Goal: Information Seeking & Learning: Learn about a topic

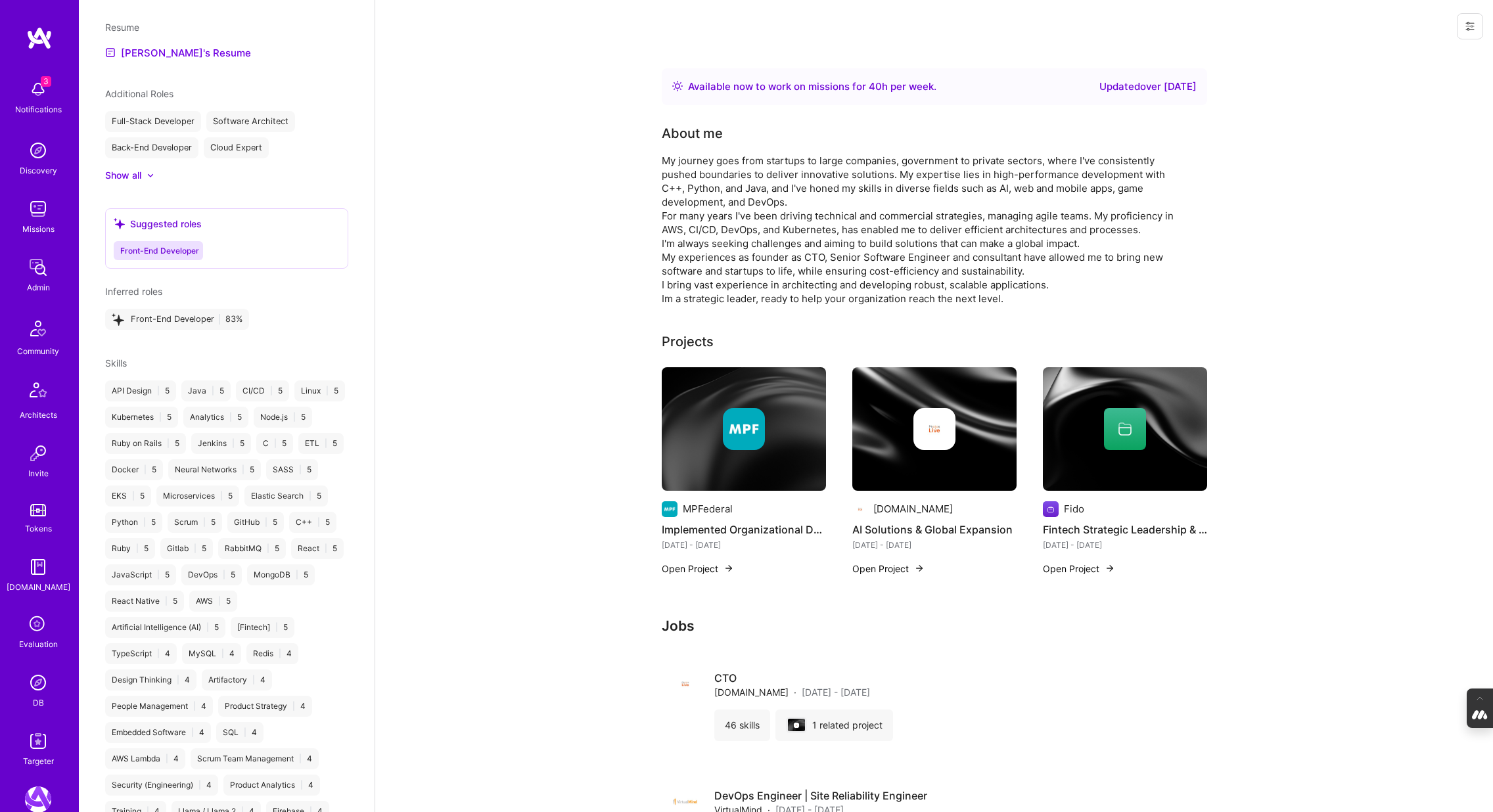
scroll to position [958, 0]
click at [702, 459] on img at bounding box center [744, 429] width 164 height 123
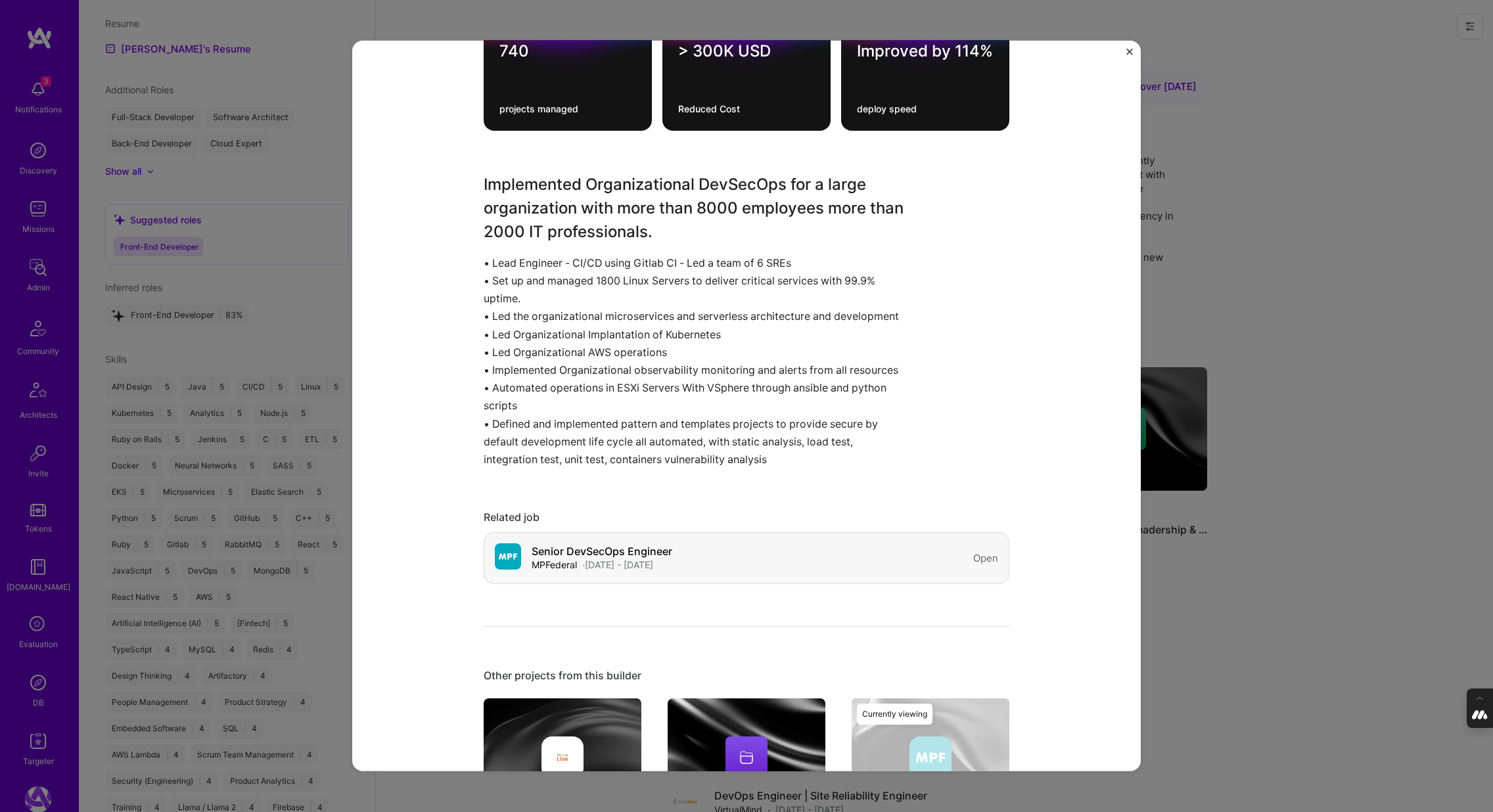
scroll to position [400, 0]
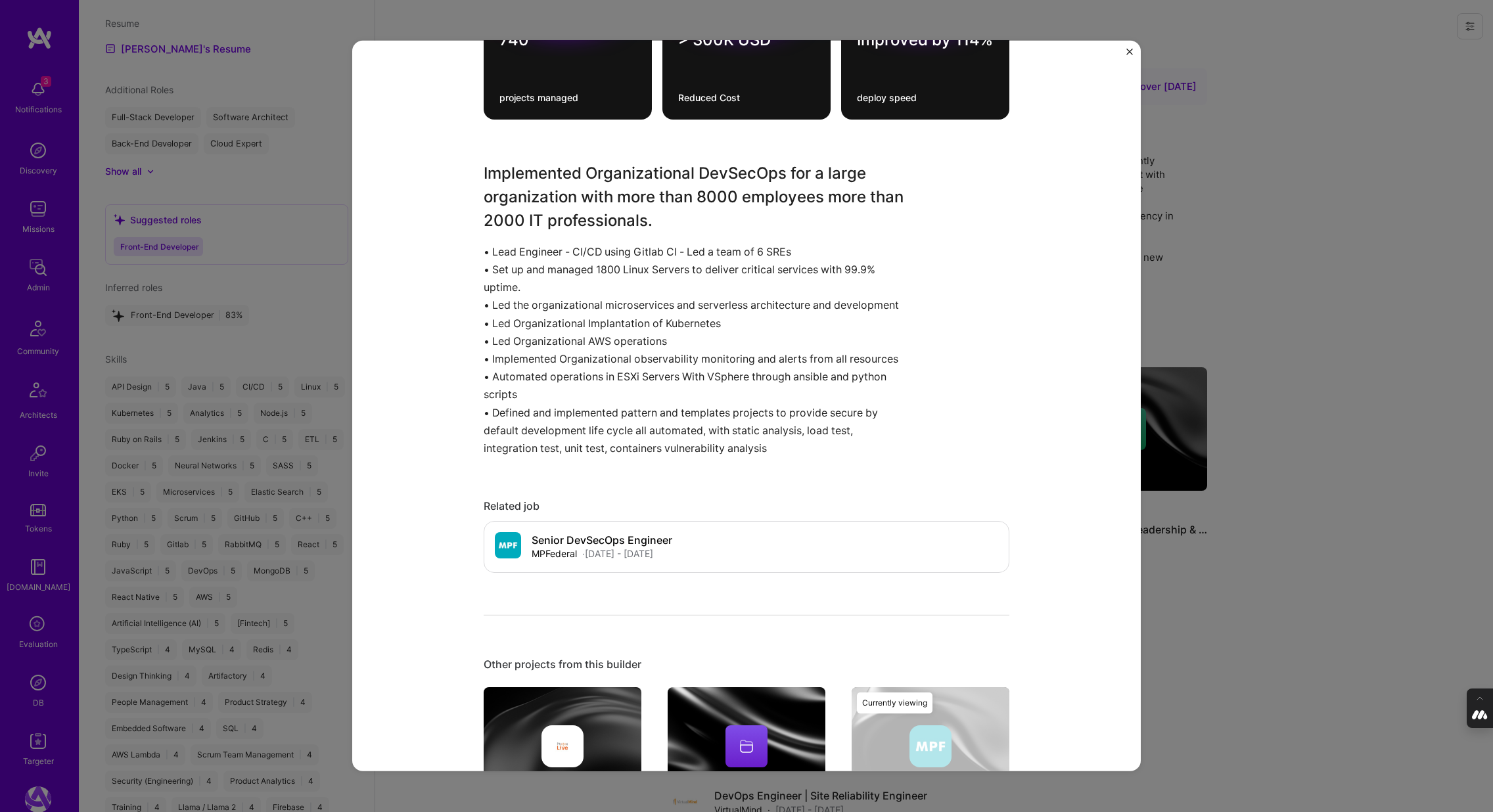
click at [1195, 584] on div "Implemented Organizational DevSecOps MPFederal Government & B2G Project link Ro…" at bounding box center [746, 406] width 1493 height 812
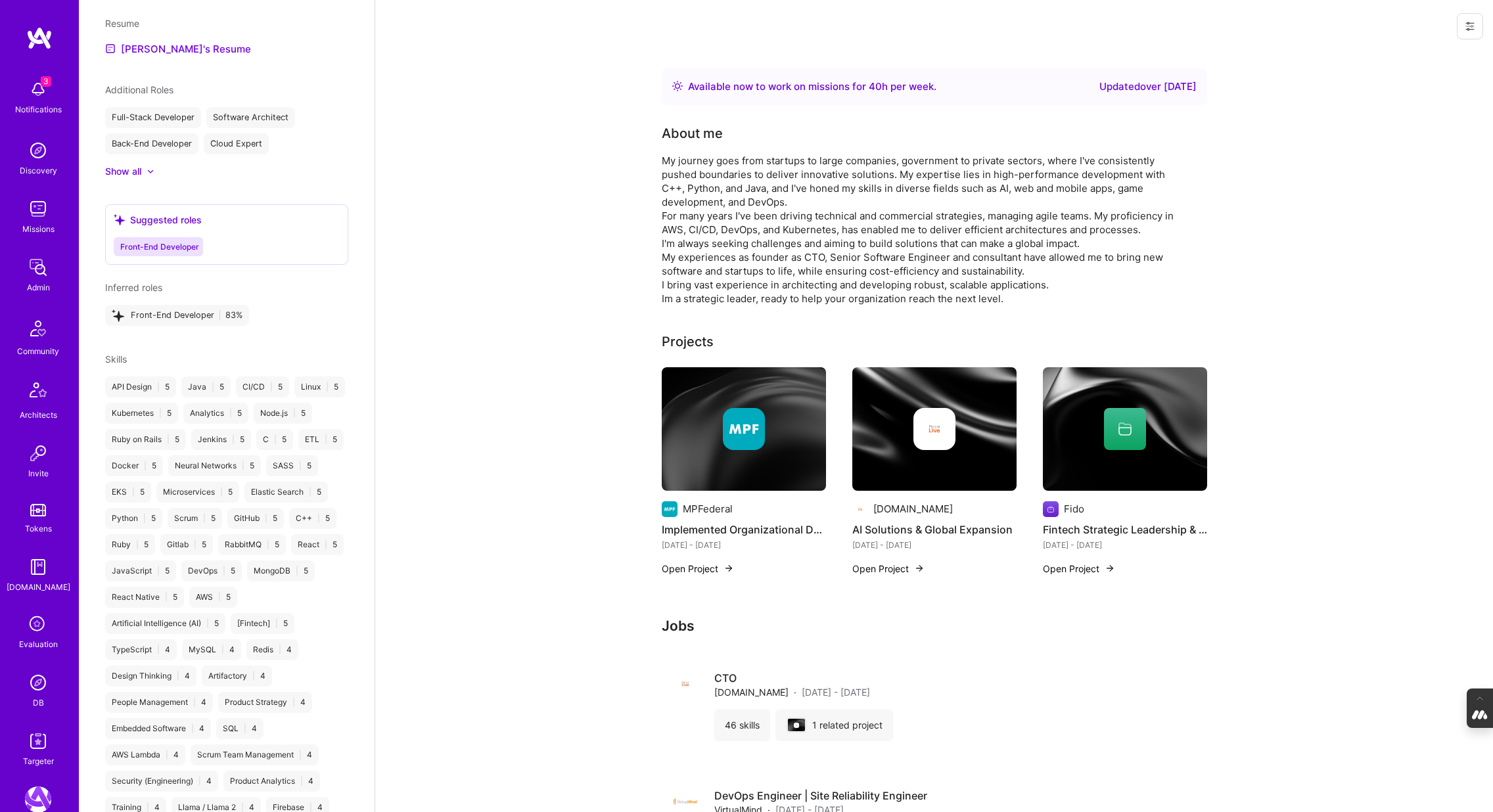
click at [910, 427] on div at bounding box center [935, 428] width 164 height 42
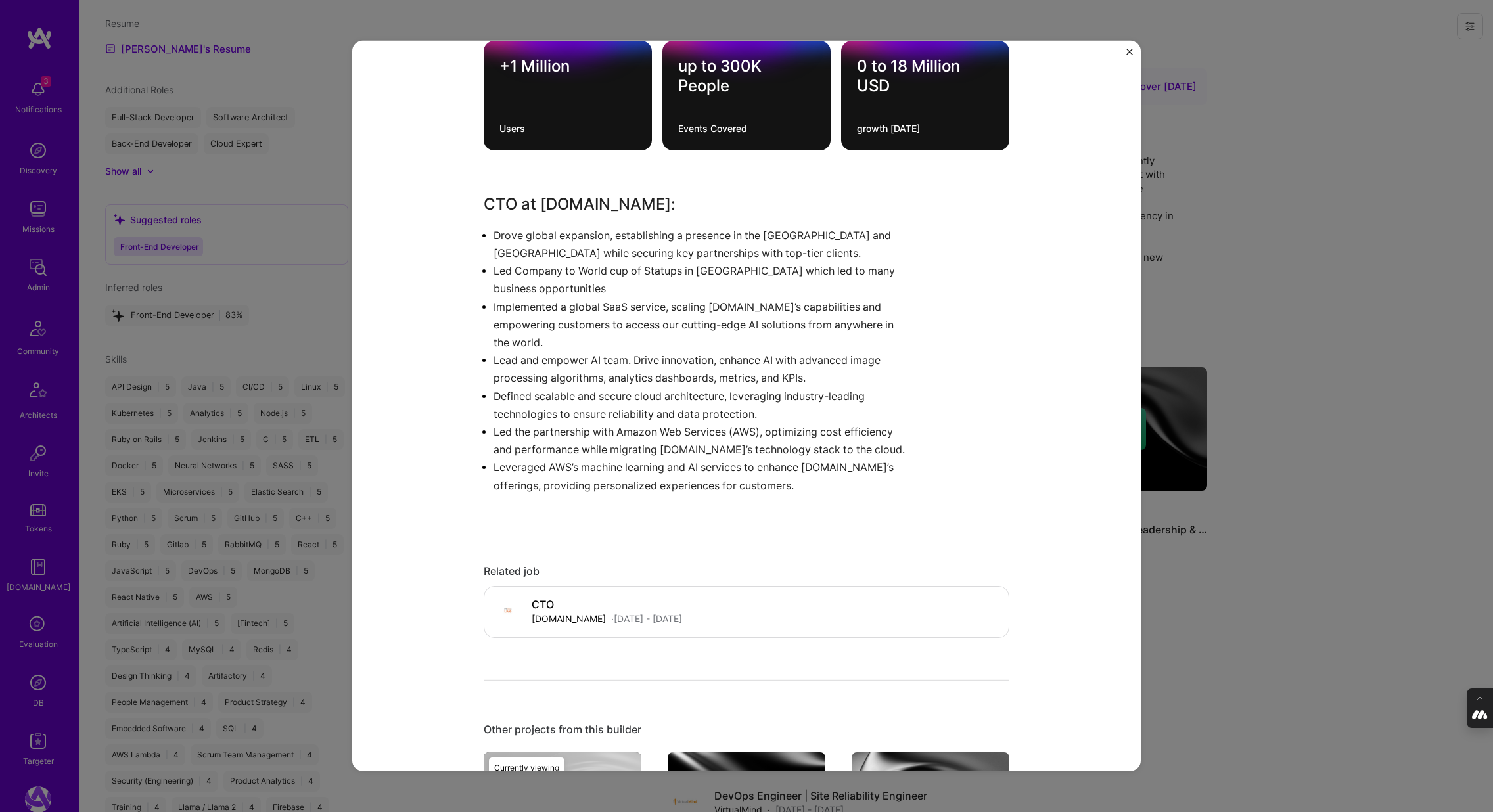
scroll to position [460, 0]
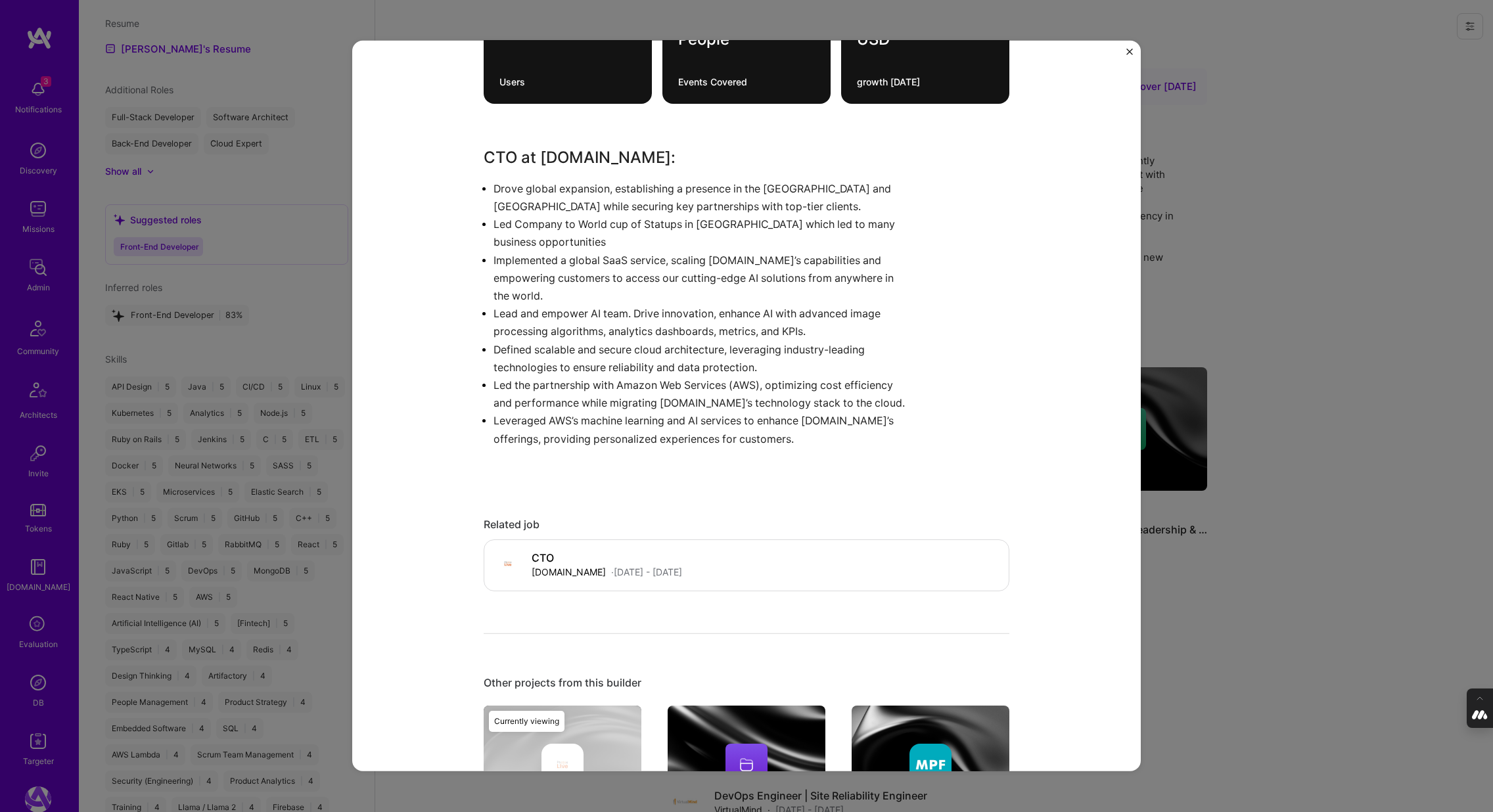
click at [1248, 316] on div "AI Solutions & Global Expansion Photos.Live Artifical Intelligence / Machine Le…" at bounding box center [746, 406] width 1493 height 812
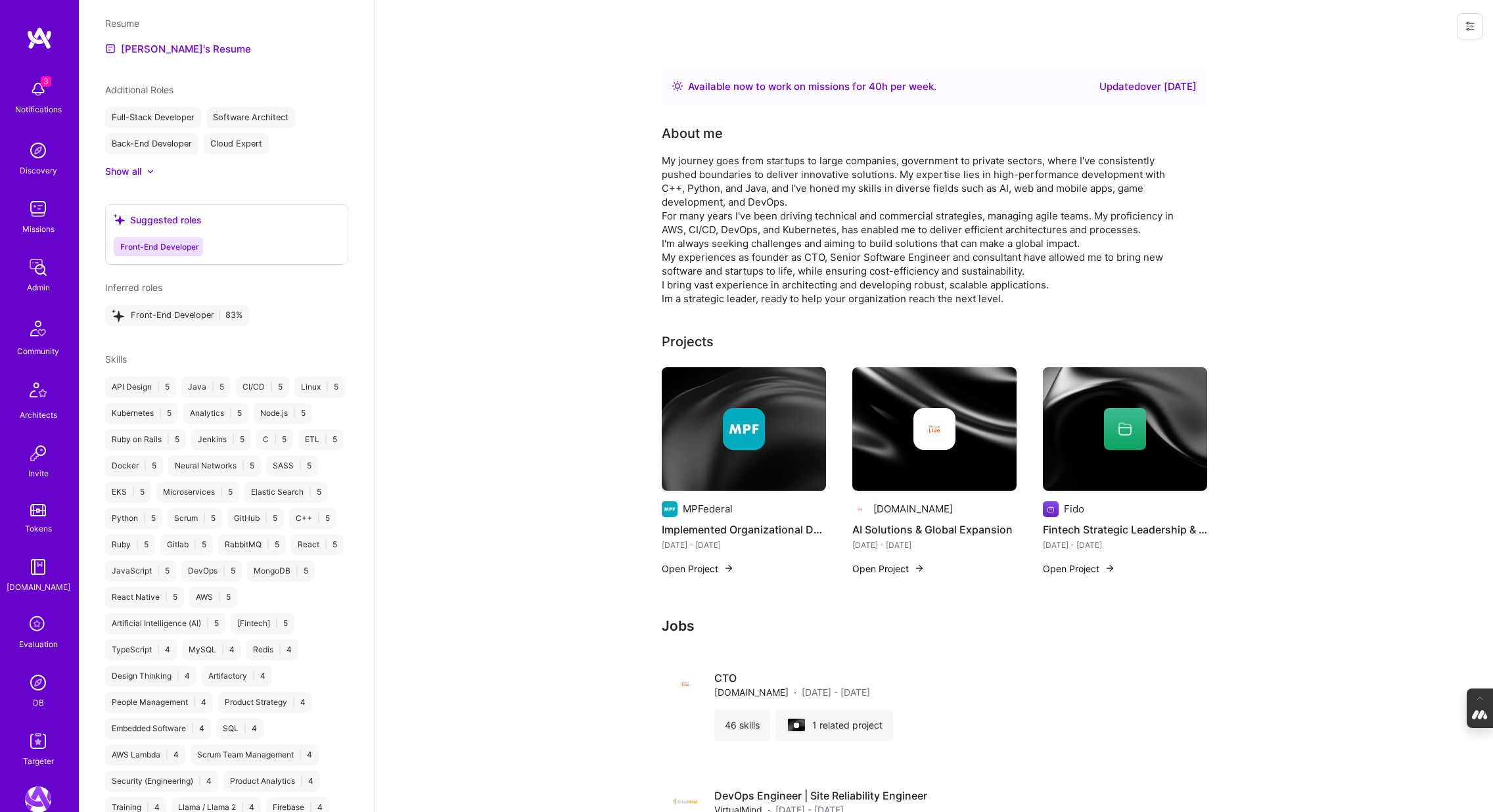
click at [1085, 434] on div at bounding box center [1125, 428] width 164 height 42
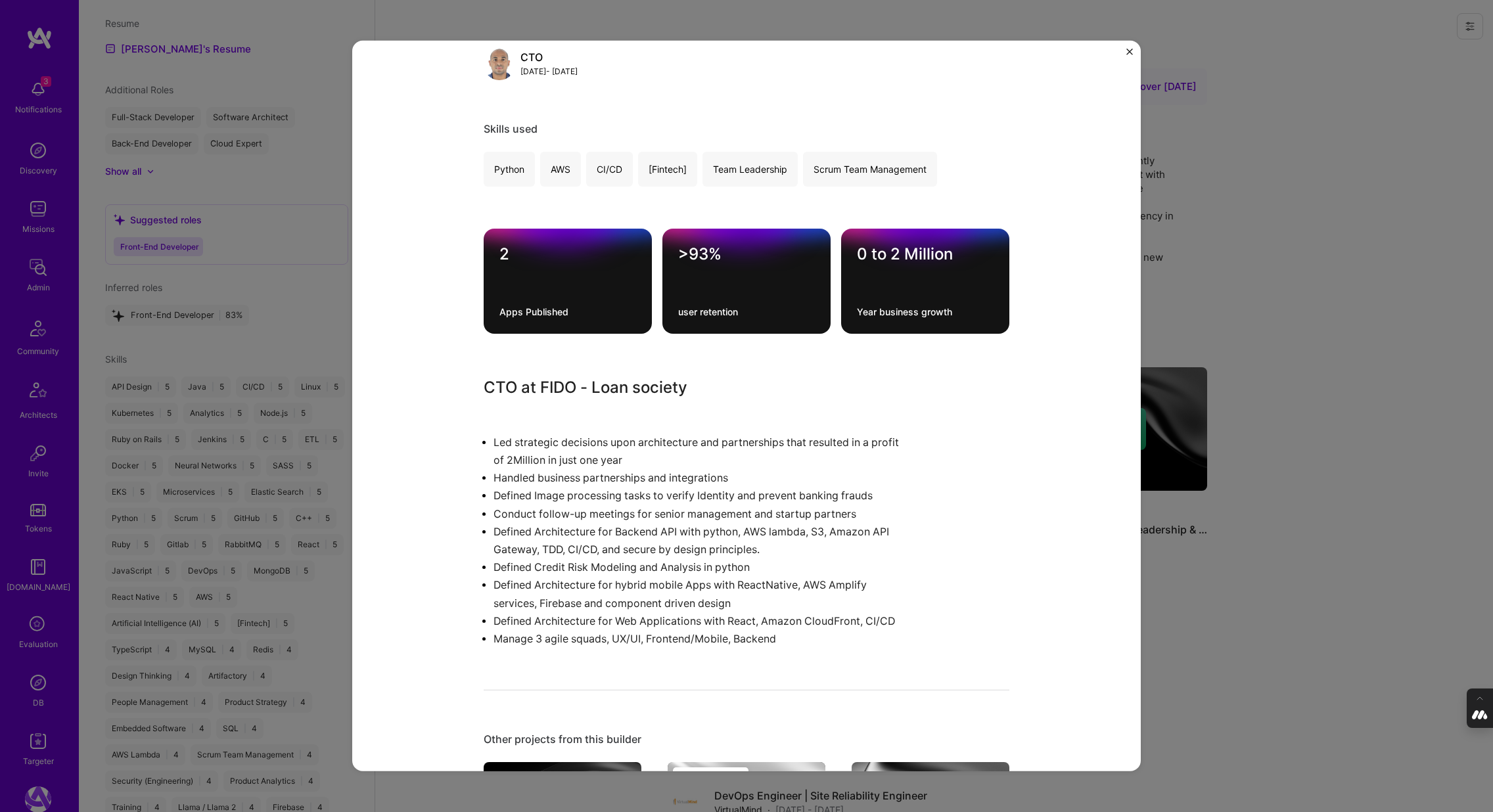
scroll to position [188, 0]
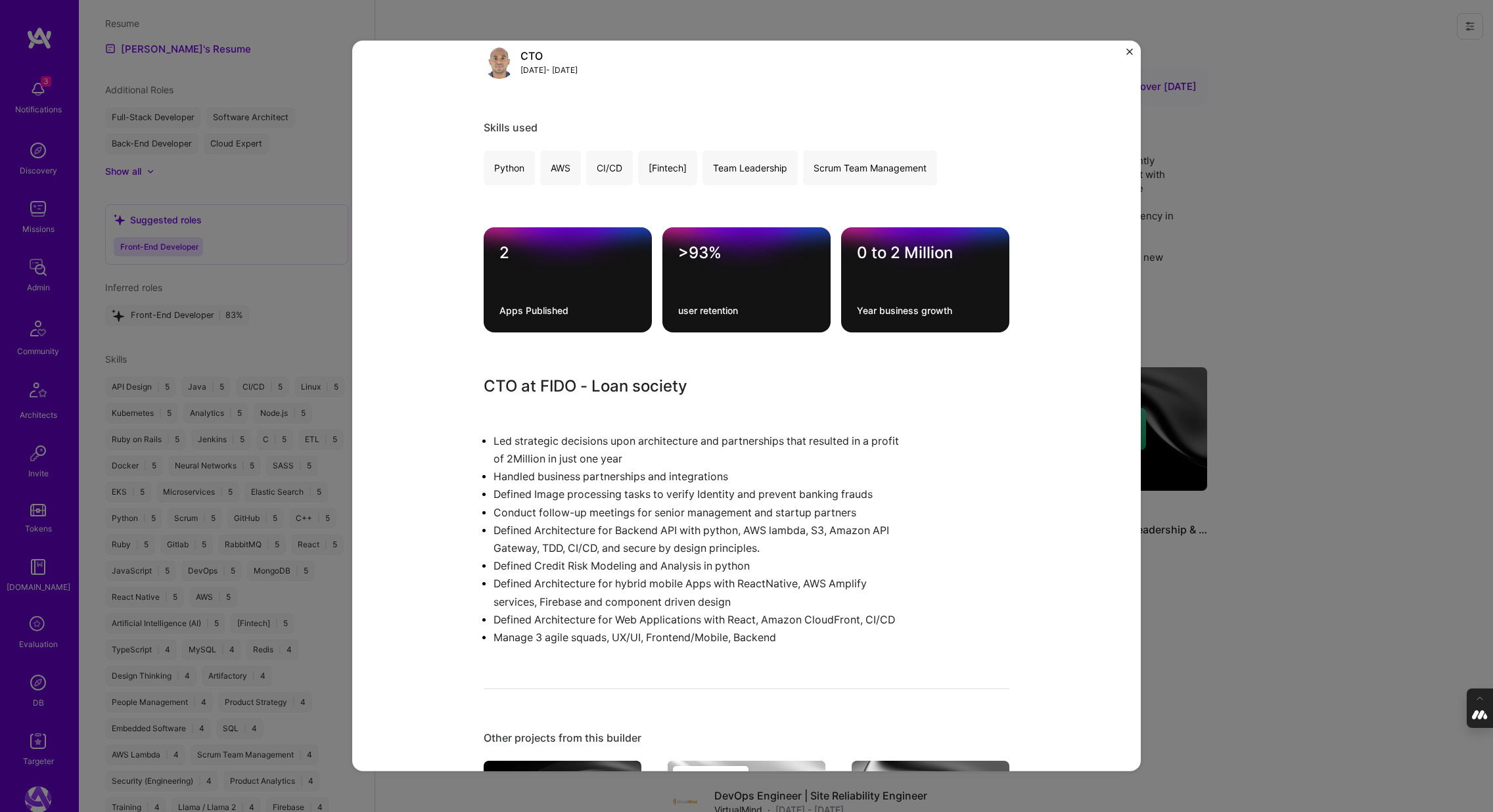
click at [1252, 336] on div "Fintech Strategic Leadership & Backend Architecture Fido Banking Role CTO Jan, …" at bounding box center [746, 406] width 1493 height 812
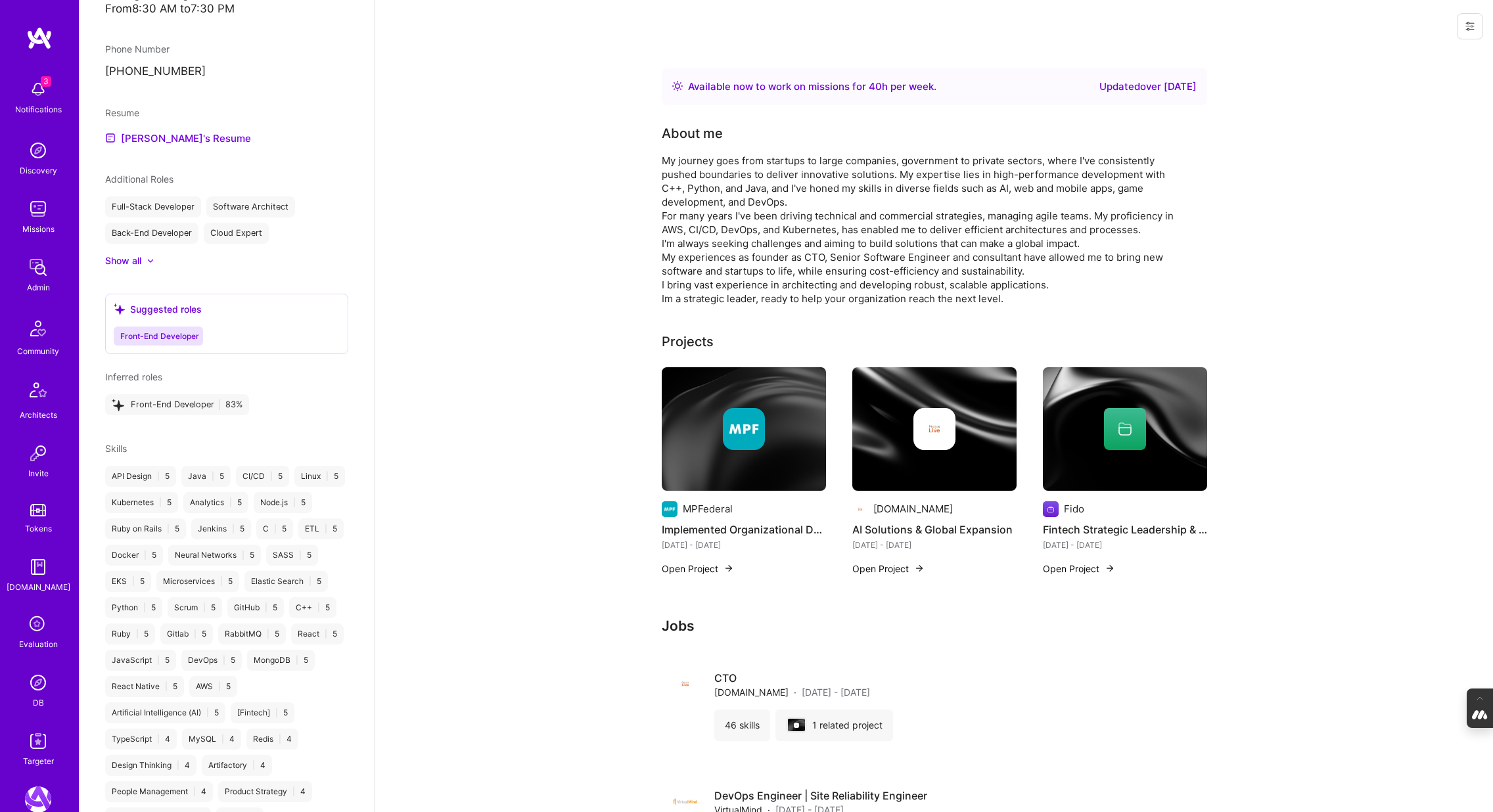
scroll to position [863, 0]
click at [163, 134] on link "Leonn's Resume" at bounding box center [178, 142] width 146 height 16
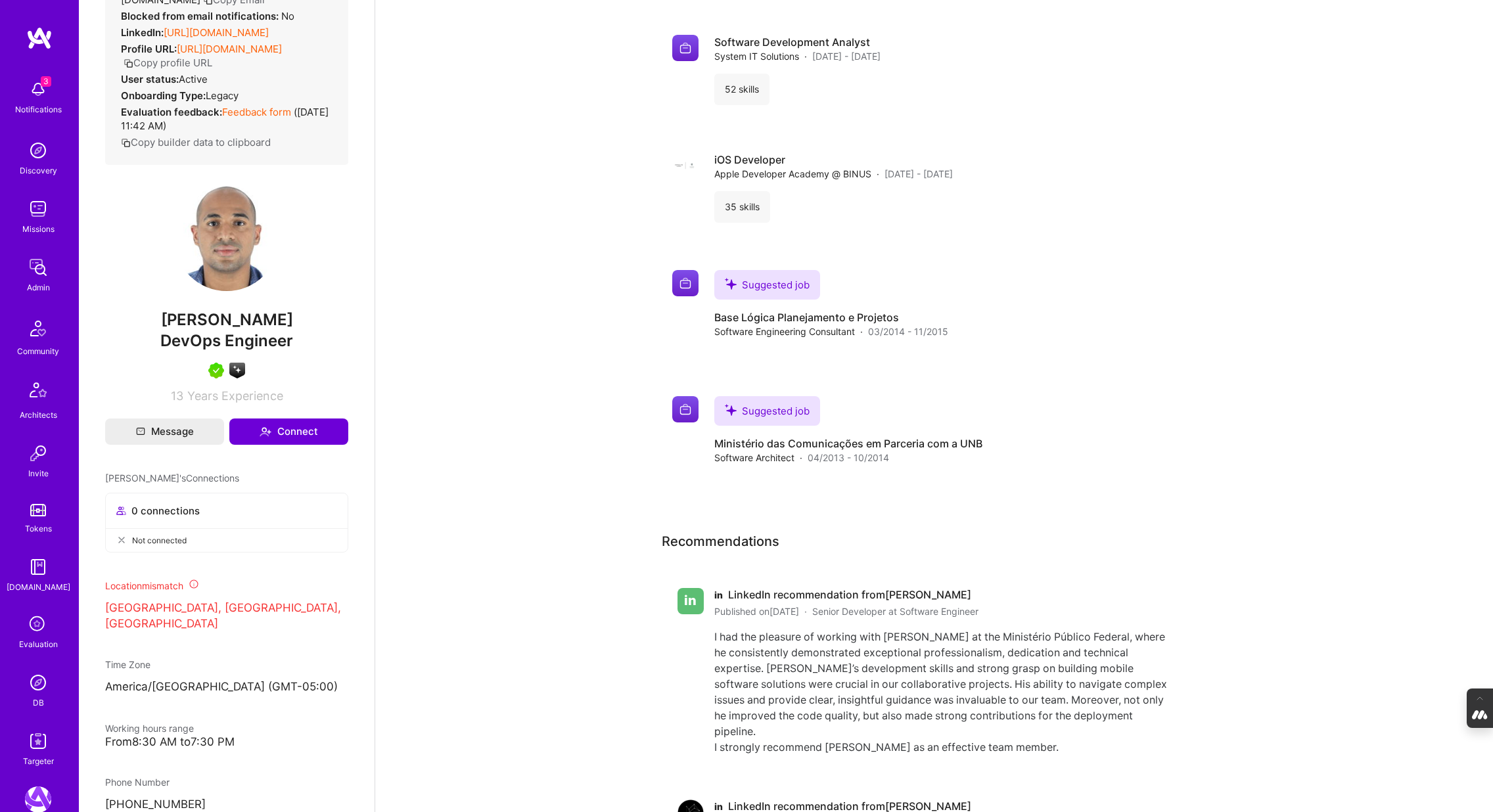
scroll to position [0, 0]
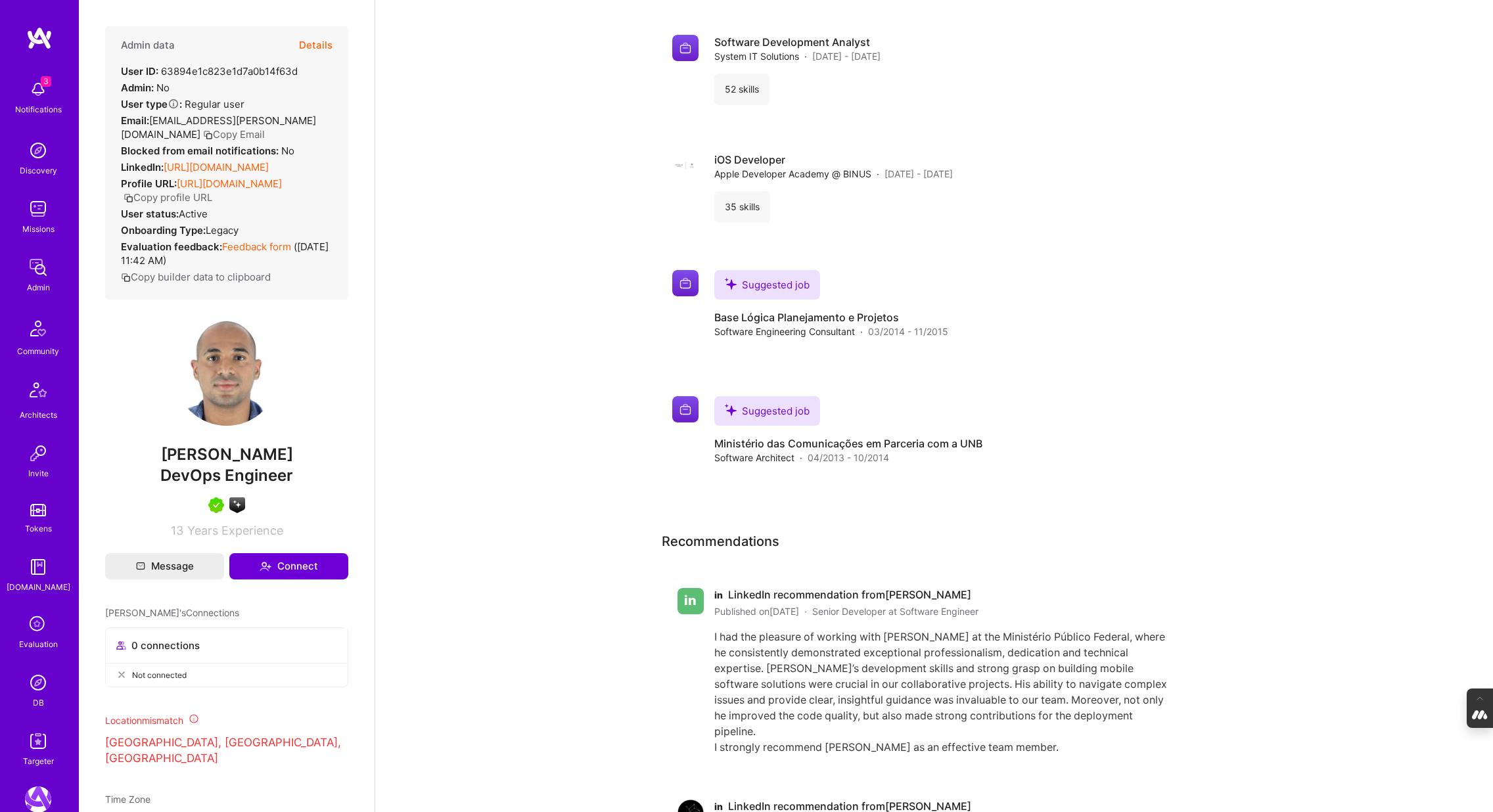
click at [318, 39] on button "Details" at bounding box center [316, 45] width 34 height 38
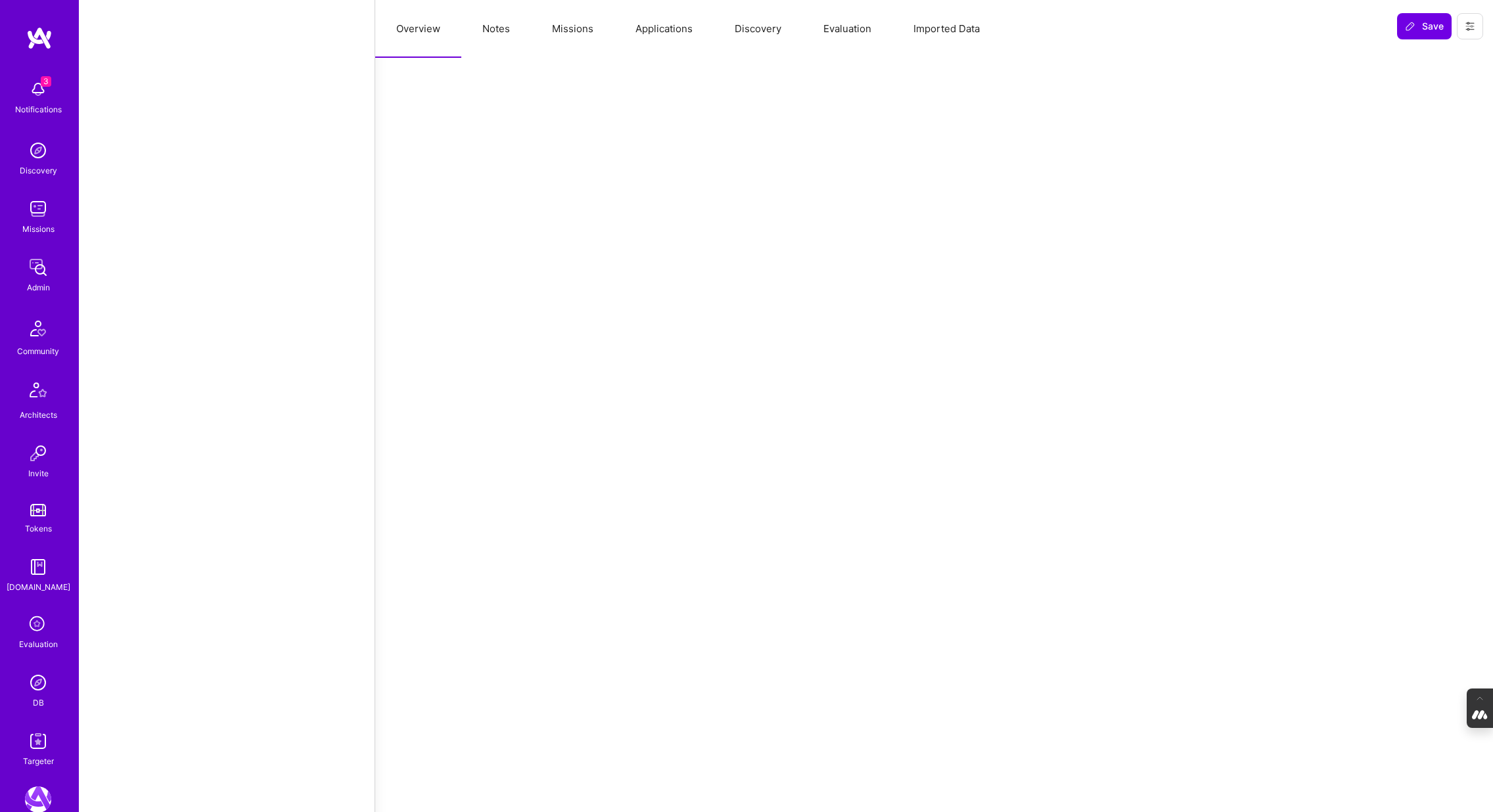
select select "Right Now"
select select "5"
select select "4"
select select "7"
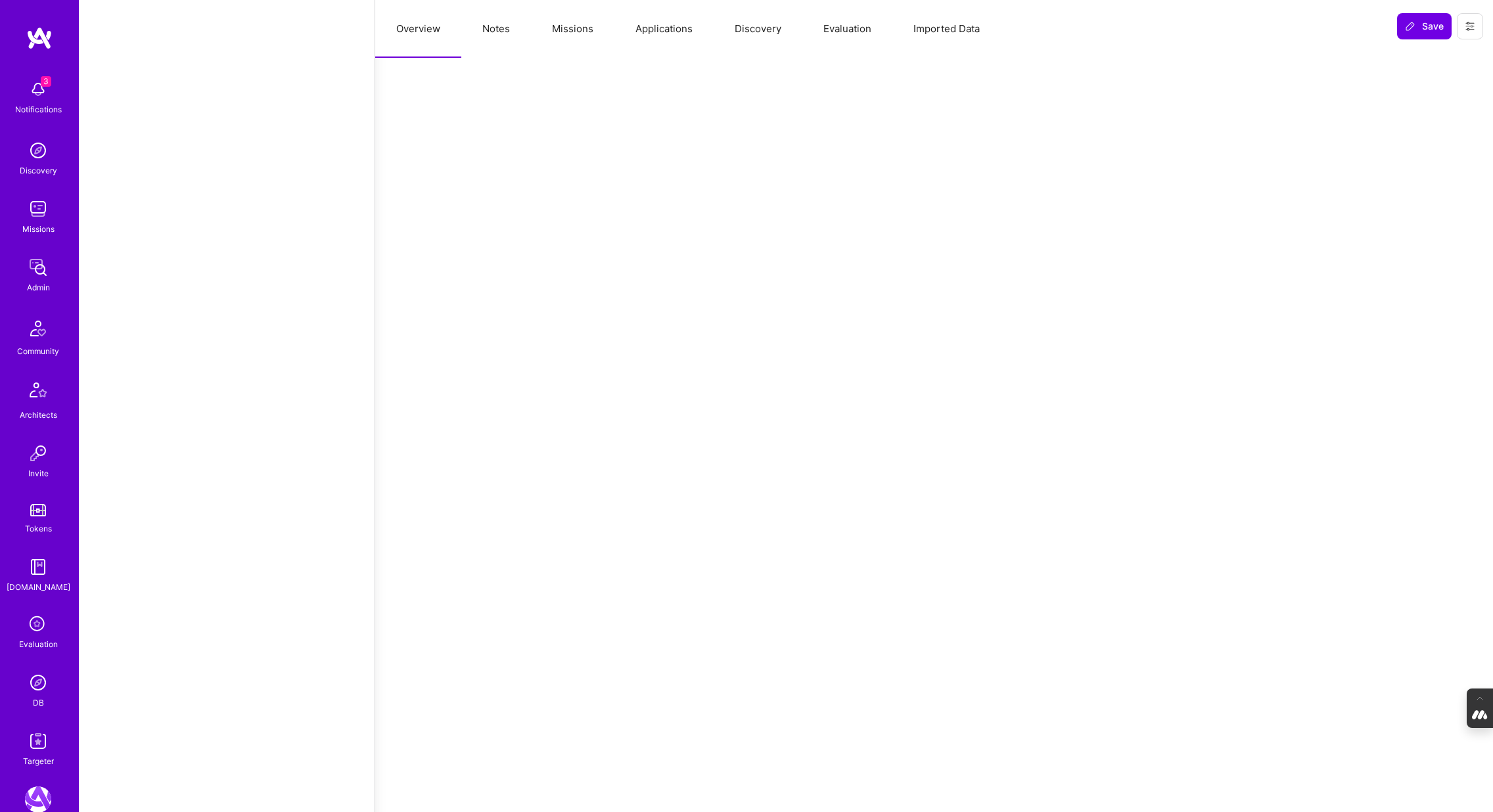
select select "CA"
click at [500, 32] on button "Notes" at bounding box center [496, 29] width 70 height 58
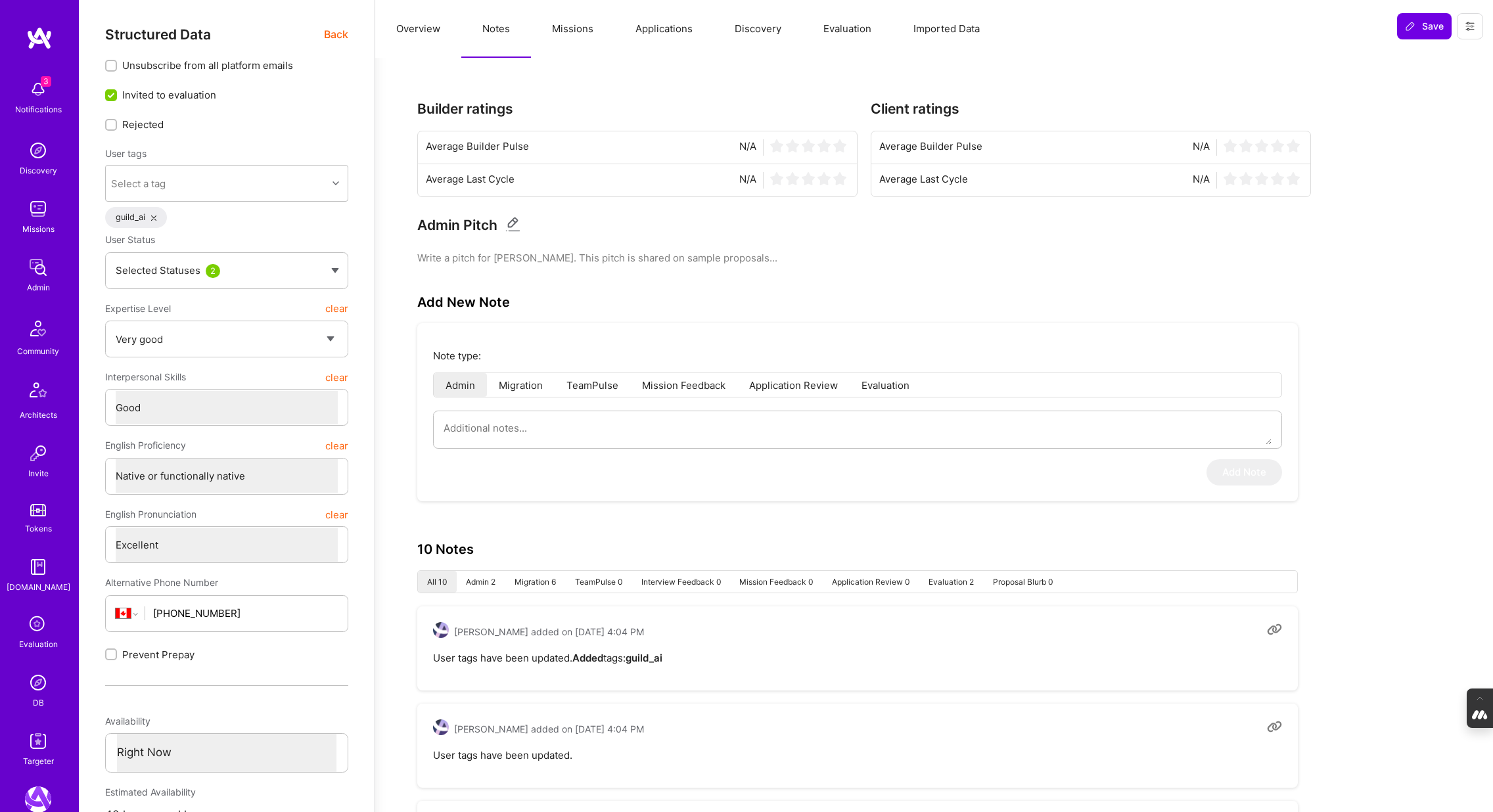
click at [339, 30] on span "Back" at bounding box center [336, 35] width 24 height 17
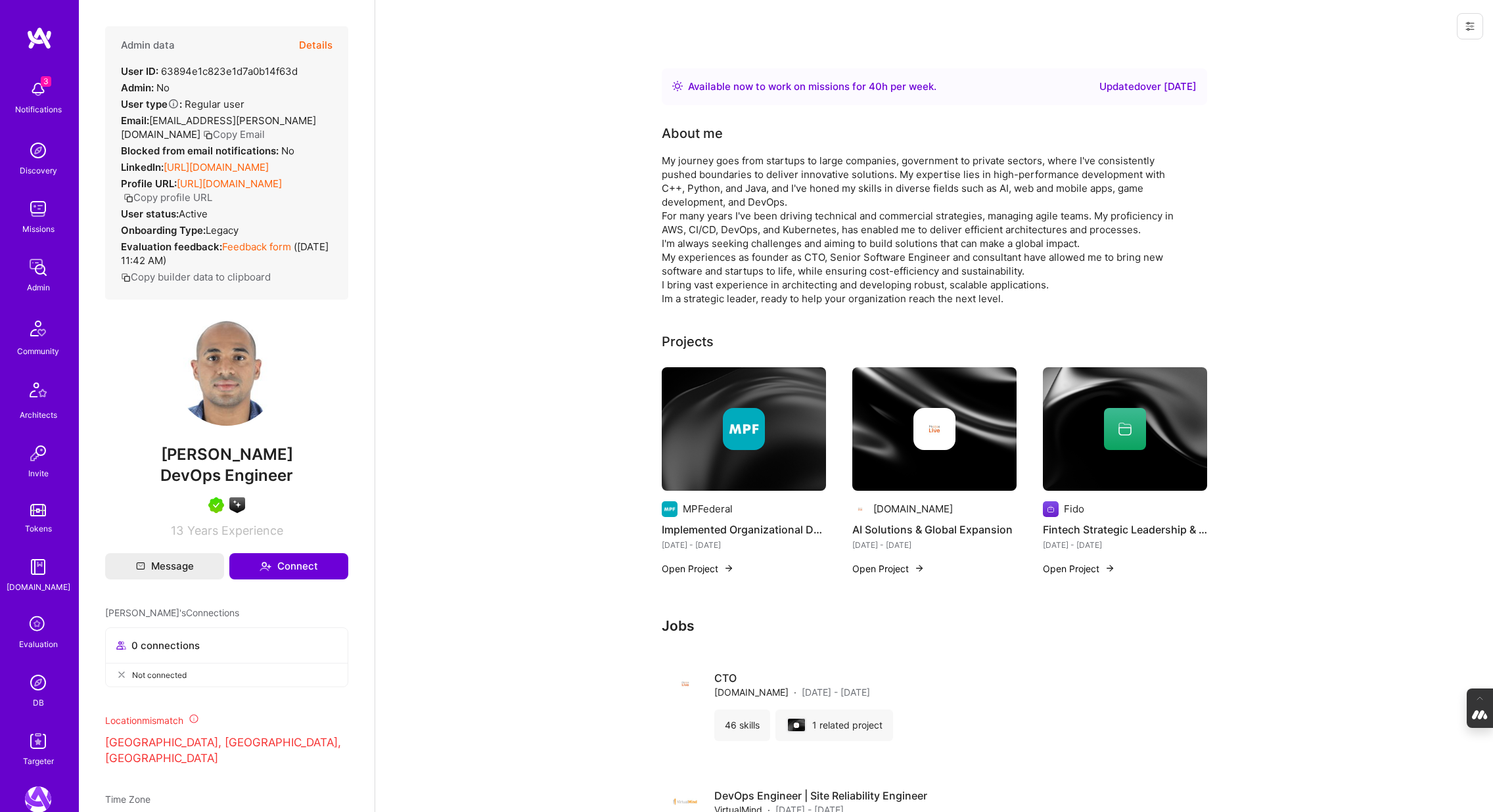
click at [1063, 454] on img at bounding box center [1125, 429] width 164 height 123
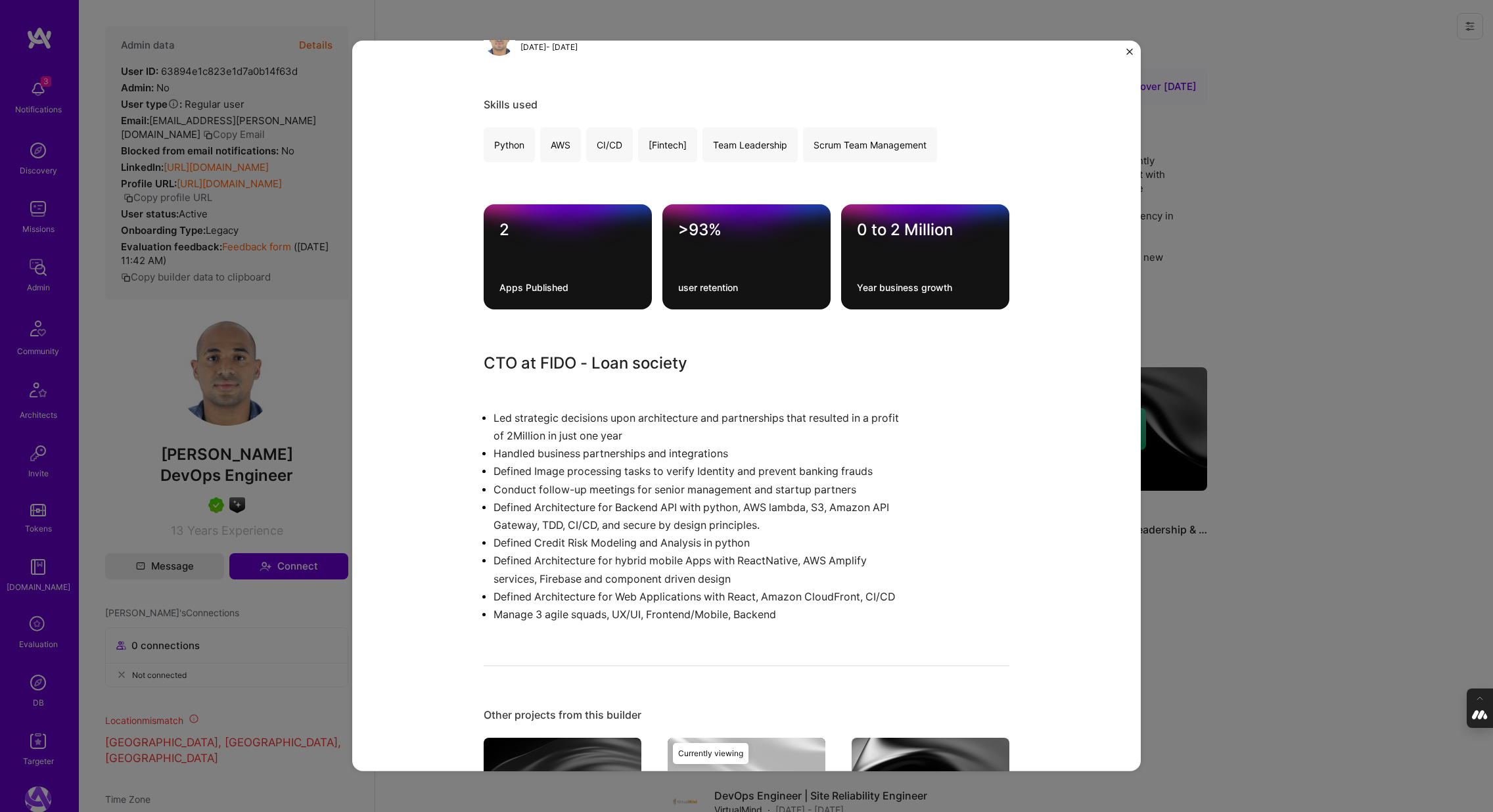
scroll to position [211, 0]
click at [1281, 279] on div "Fintech Strategic Leadership & Backend Architecture Fido Banking Role CTO Jan, …" at bounding box center [746, 406] width 1493 height 812
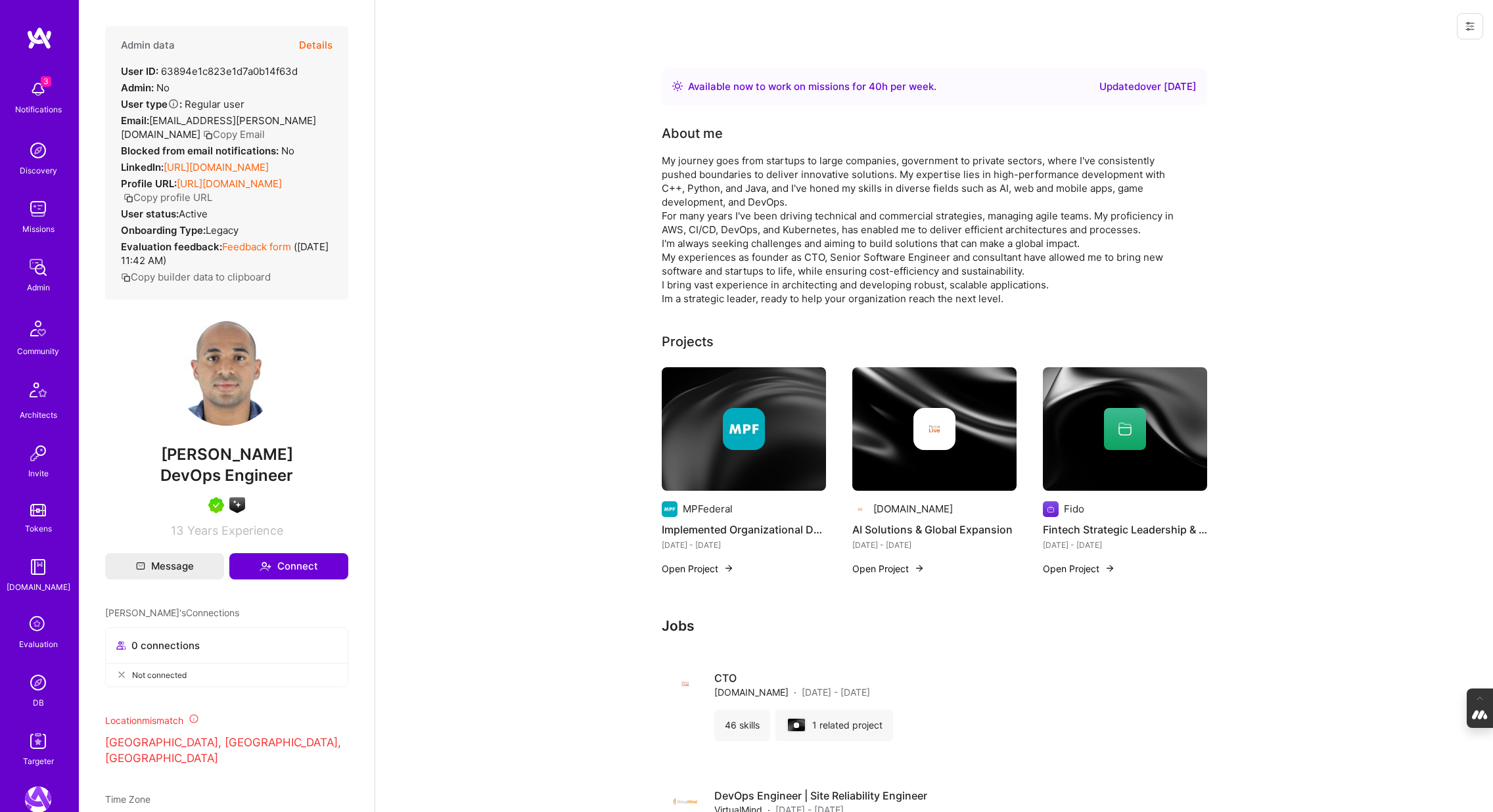
click at [317, 48] on button "Details" at bounding box center [316, 45] width 34 height 38
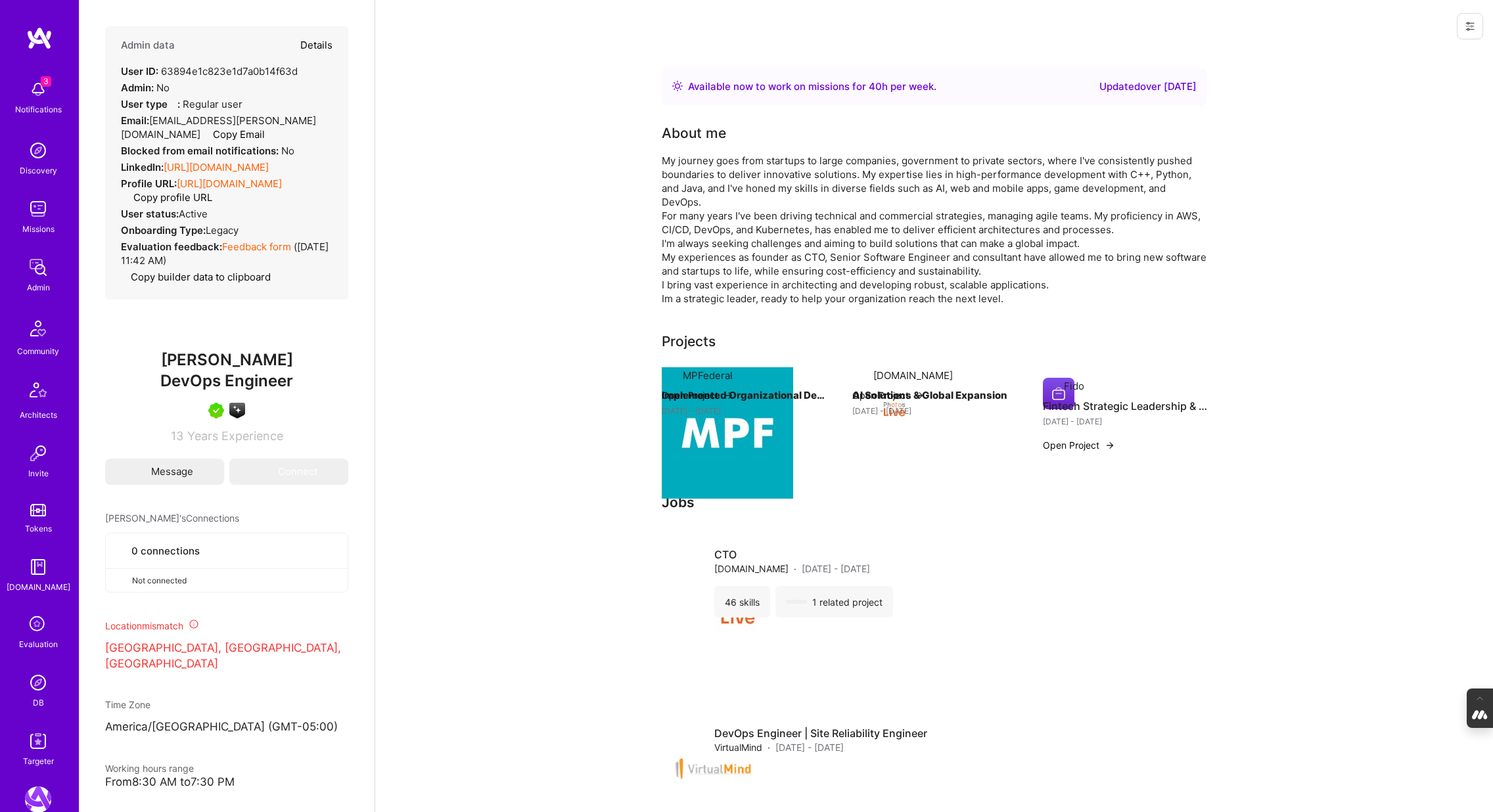
type textarea "x"
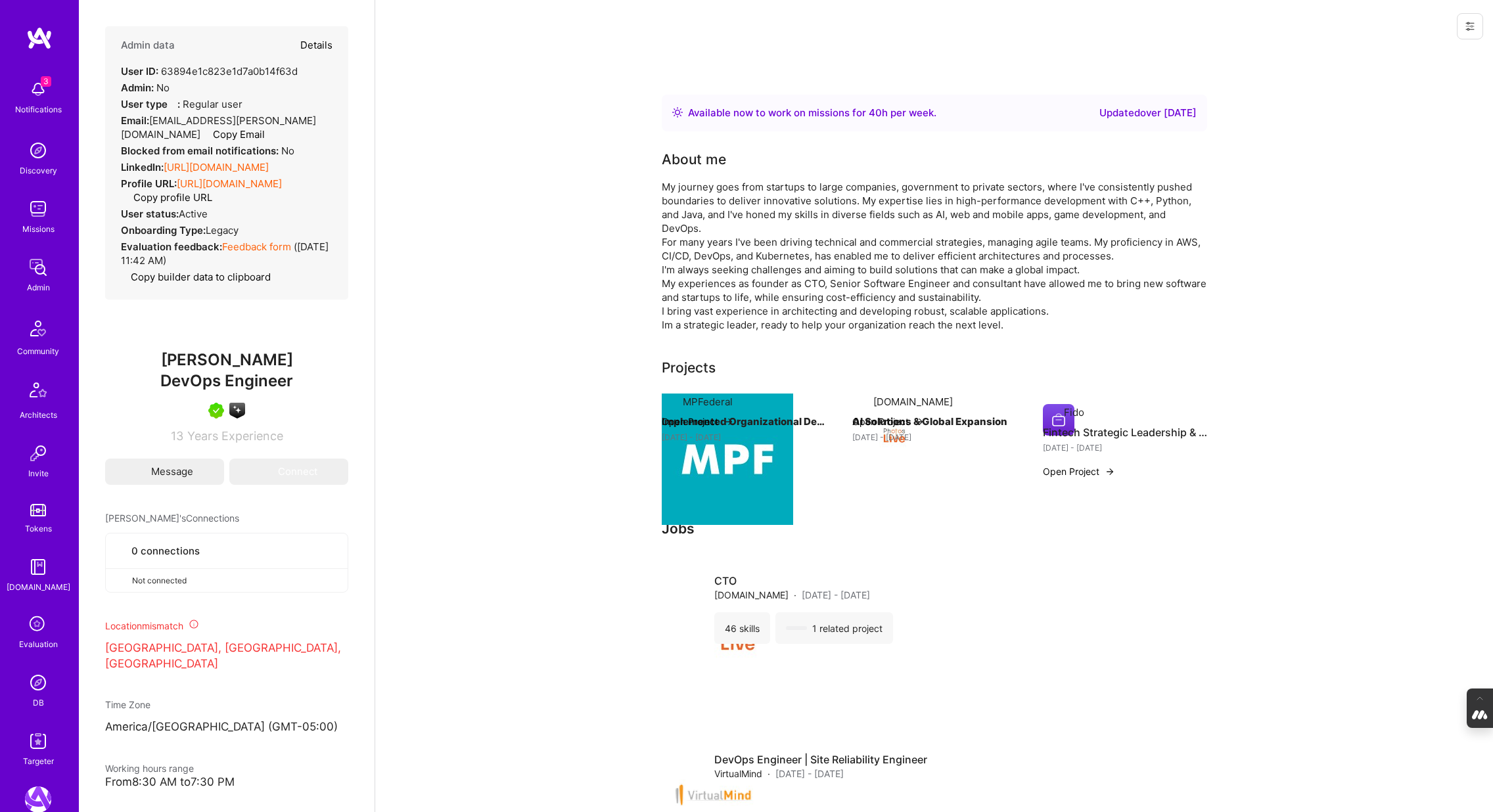
select select "5"
select select "4"
select select "7"
select select "CA"
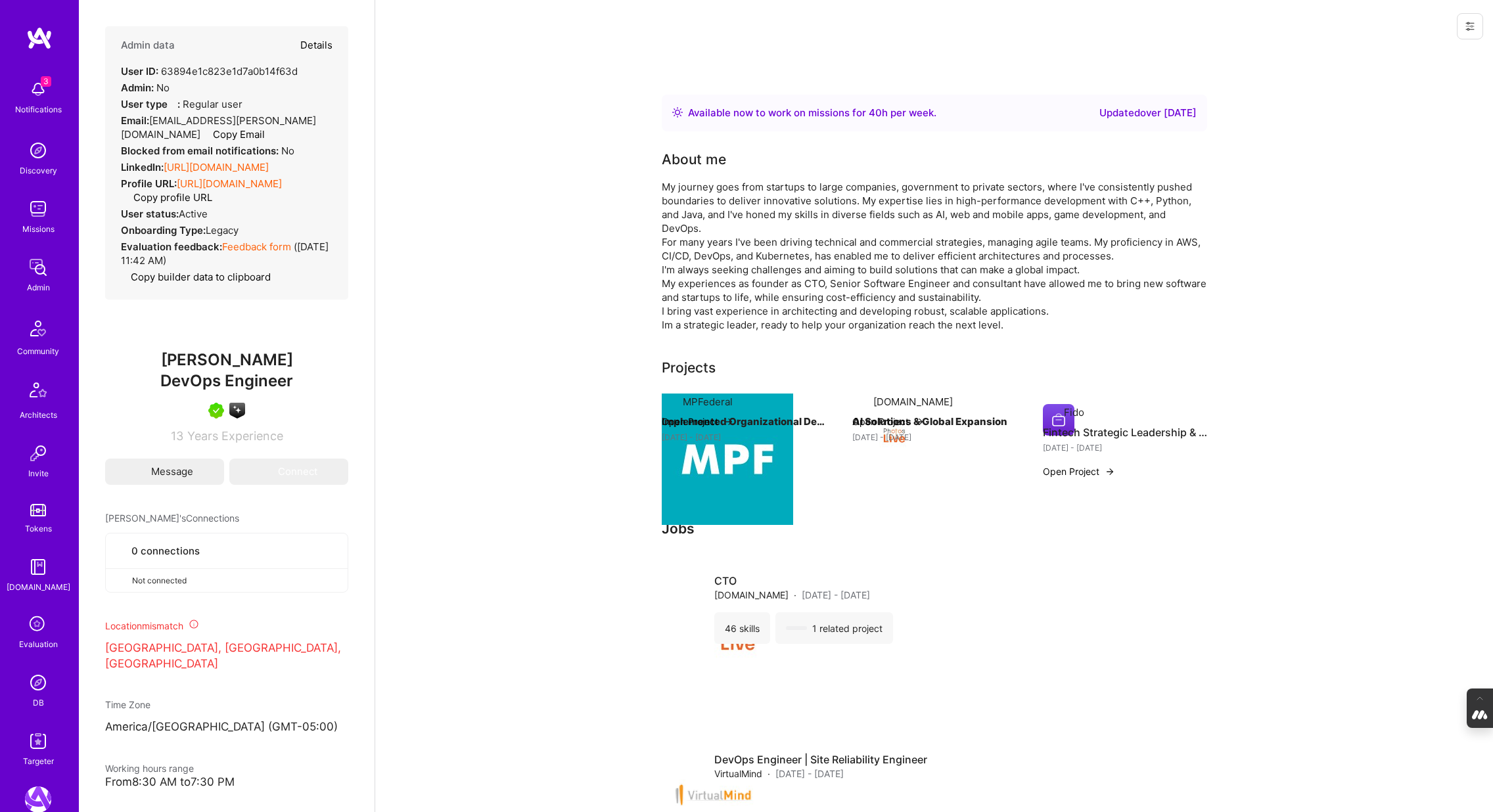
select select "Right Now"
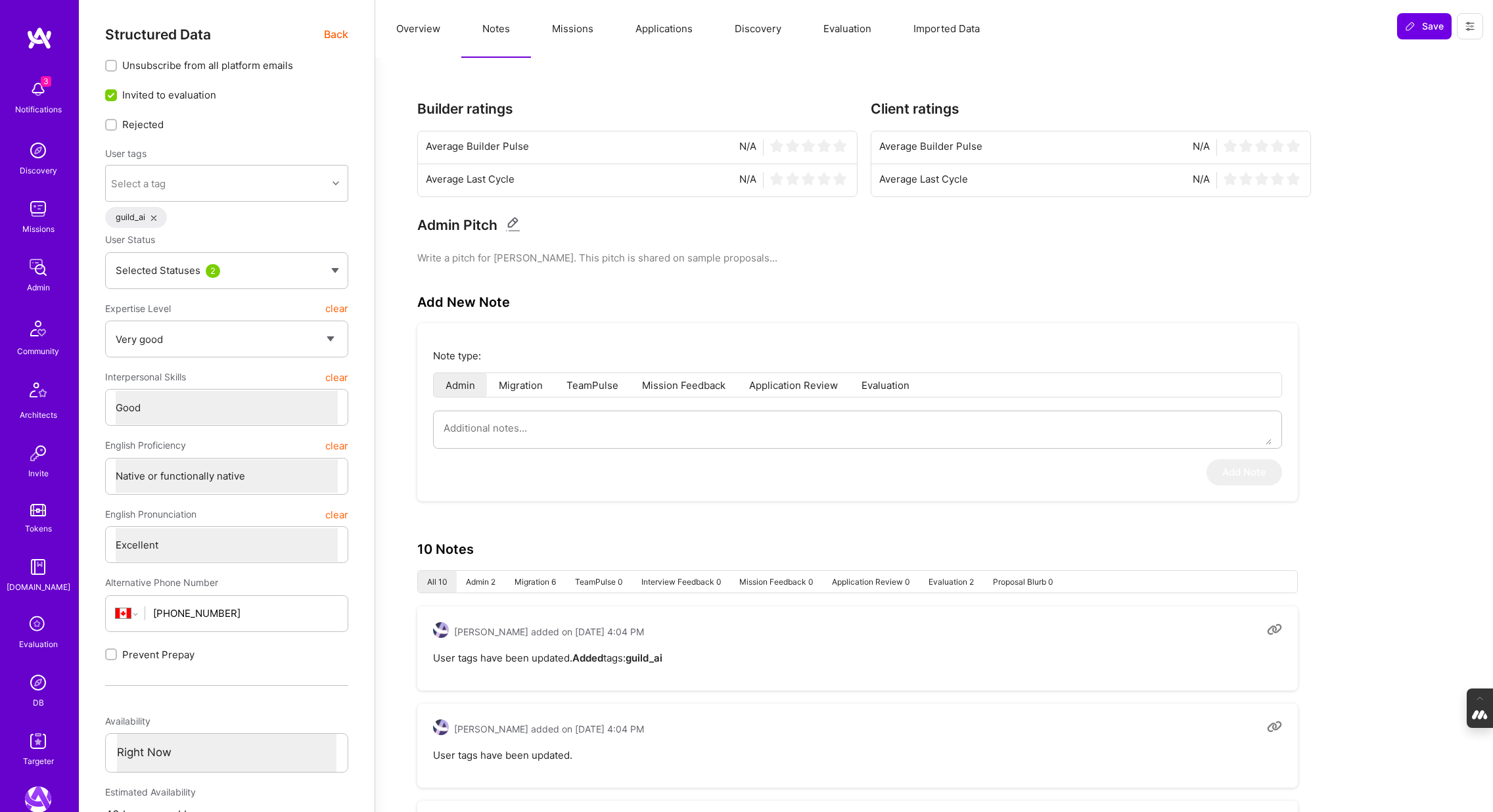
click at [845, 26] on button "Evaluation" at bounding box center [848, 29] width 90 height 58
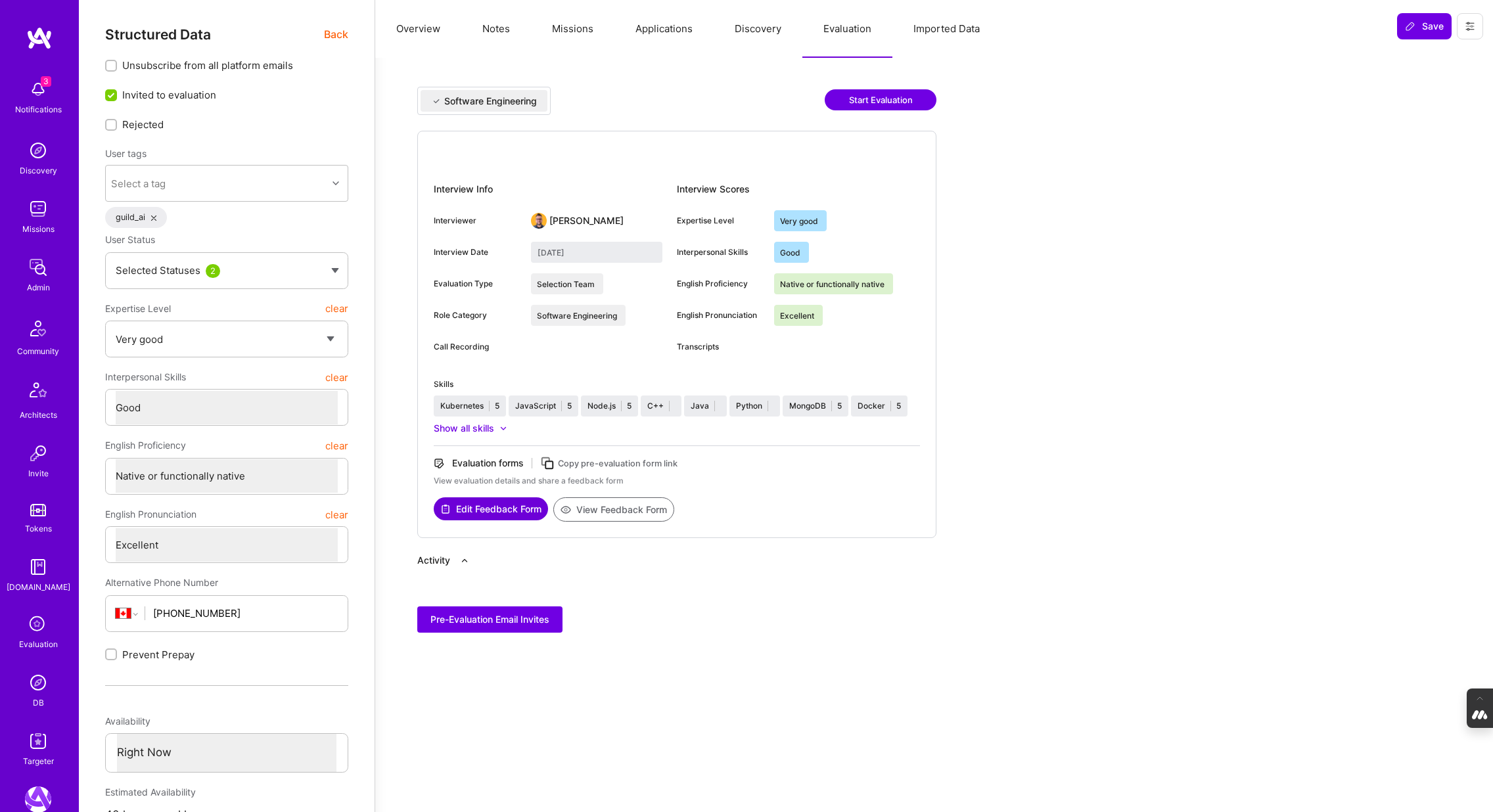
click at [735, 35] on button "Discovery" at bounding box center [757, 29] width 89 height 58
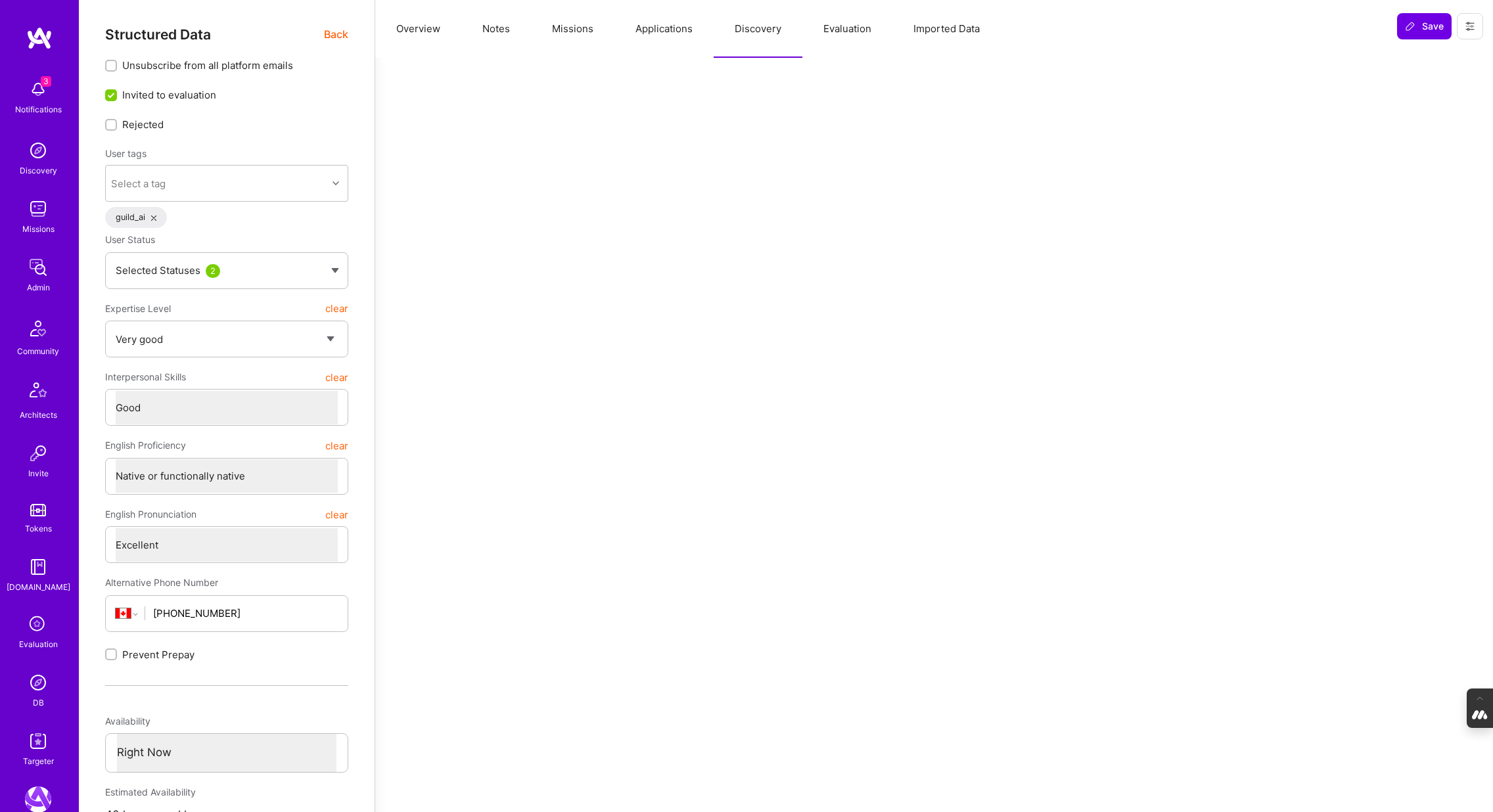
click at [665, 32] on button "Applications" at bounding box center [664, 29] width 99 height 58
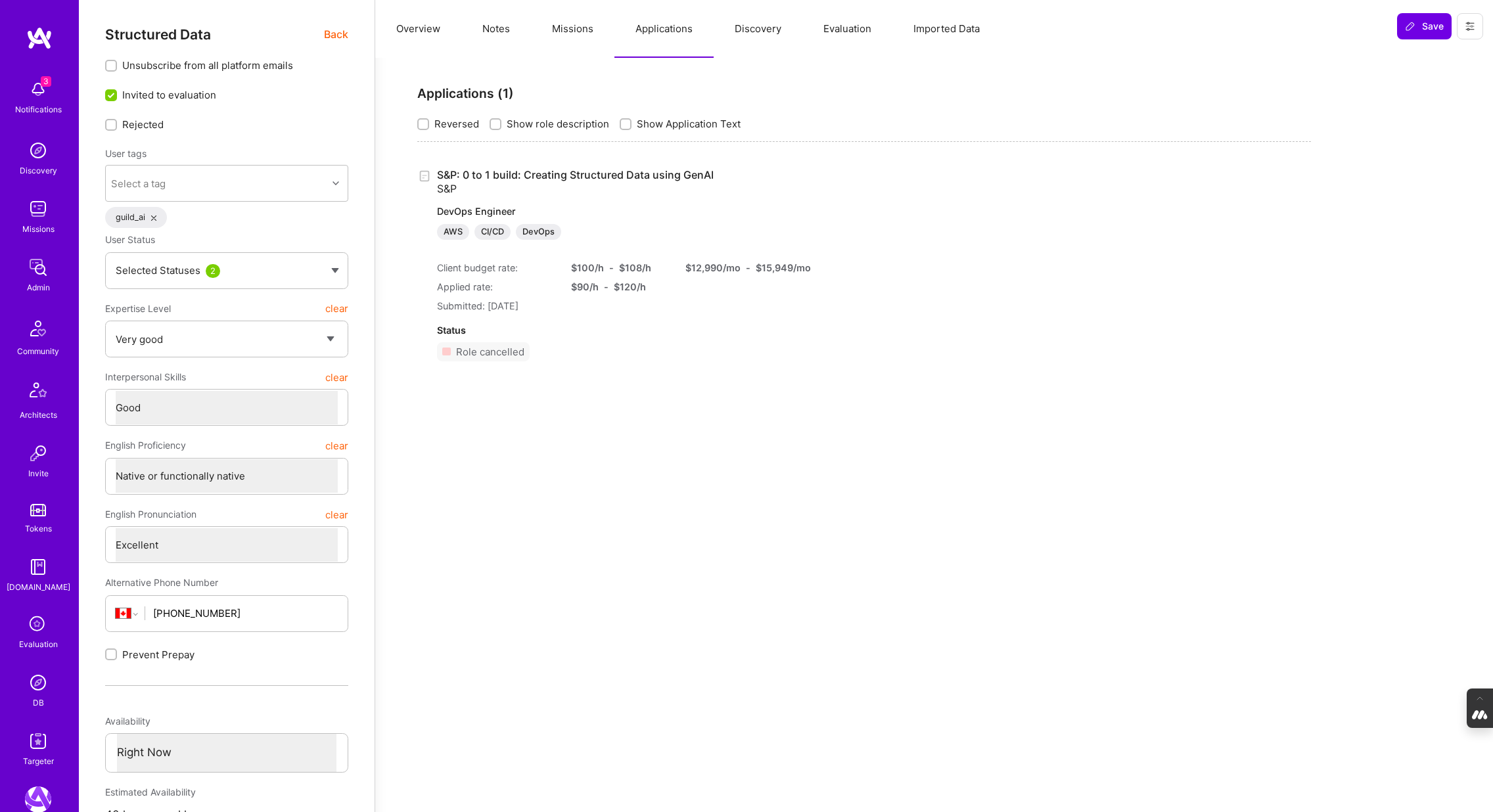
click at [579, 26] on button "Missions" at bounding box center [572, 29] width 83 height 58
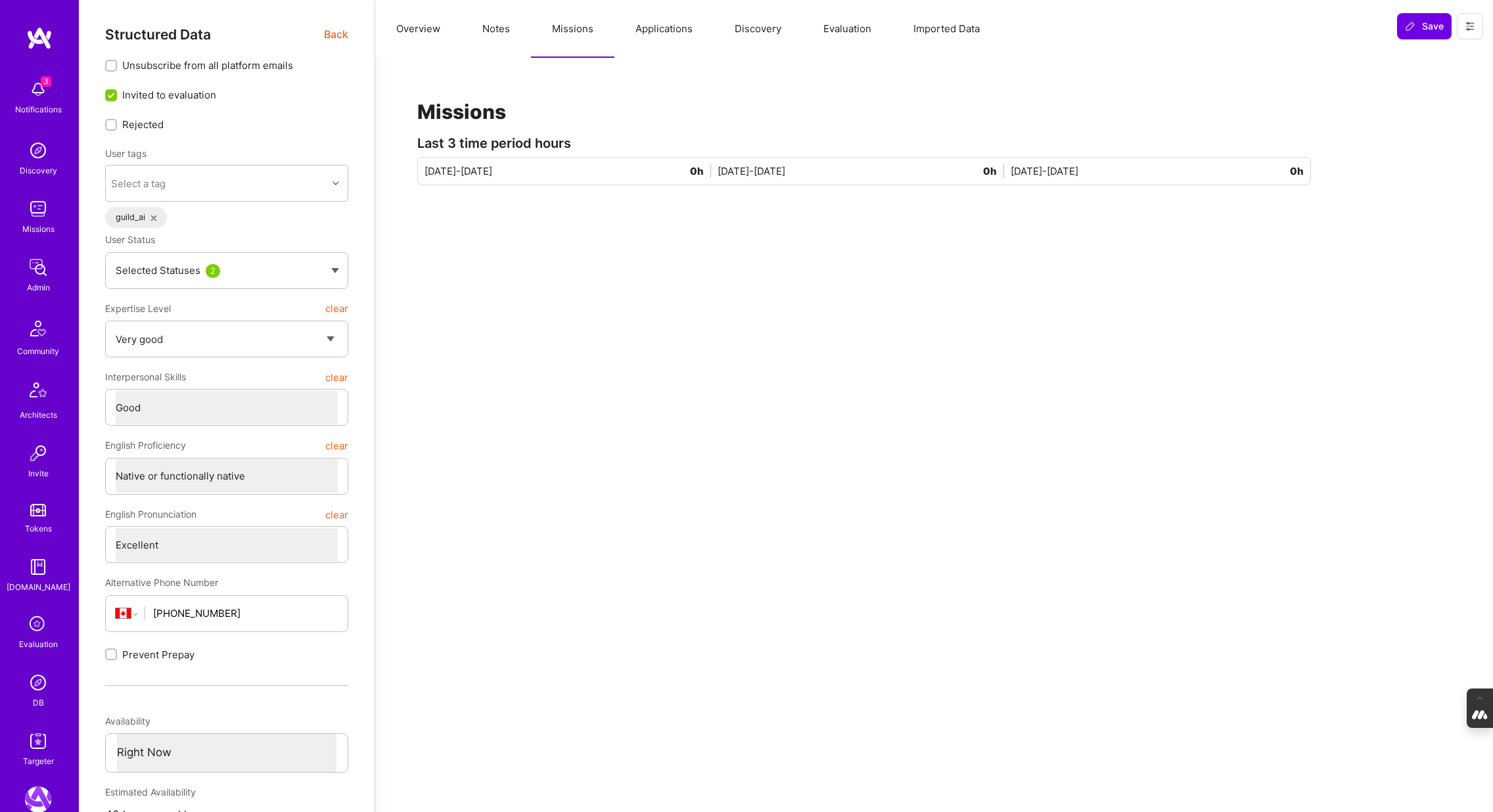
click at [492, 29] on button "Notes" at bounding box center [496, 29] width 70 height 58
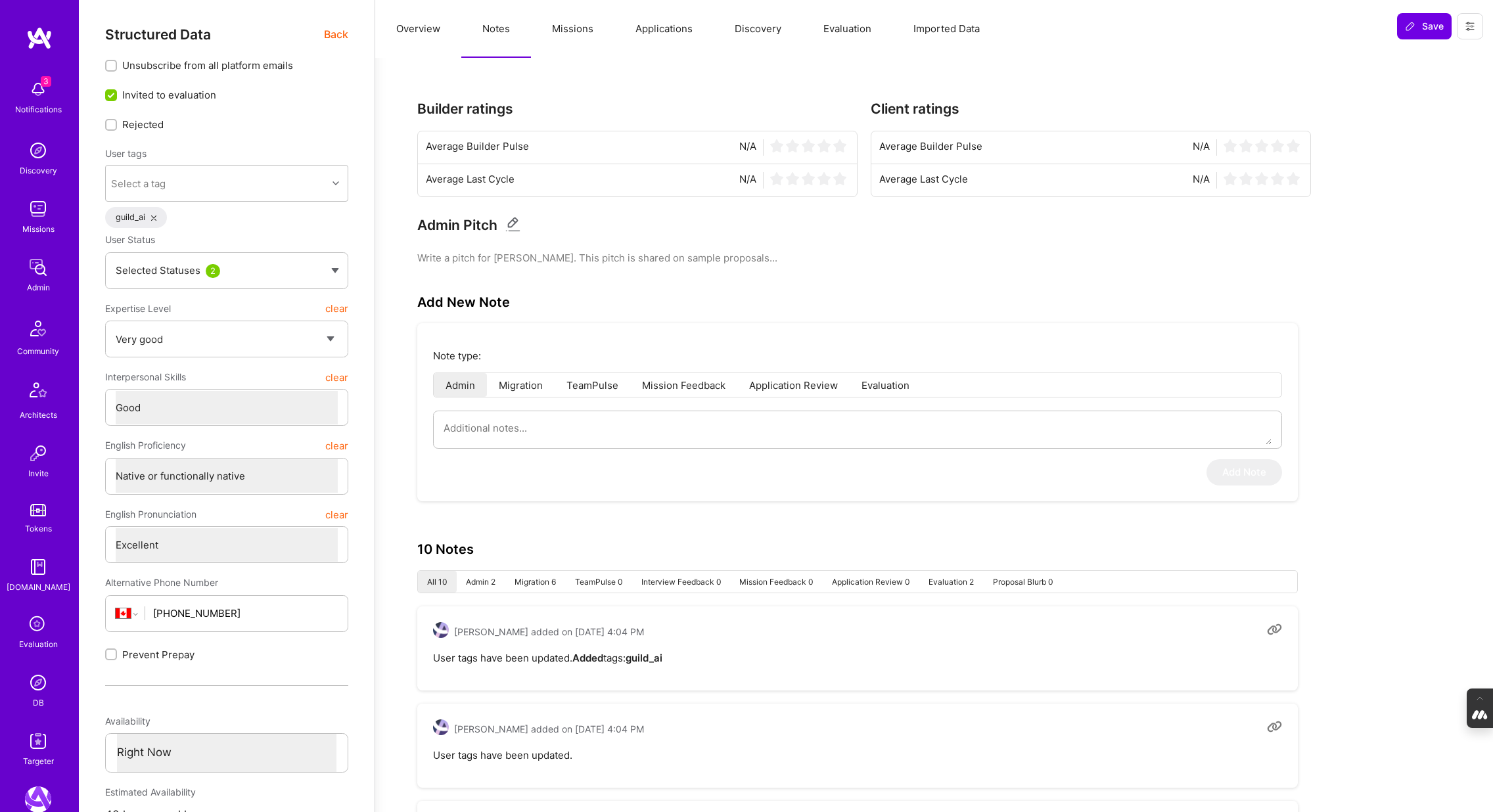
click at [339, 33] on span "Back" at bounding box center [336, 35] width 24 height 17
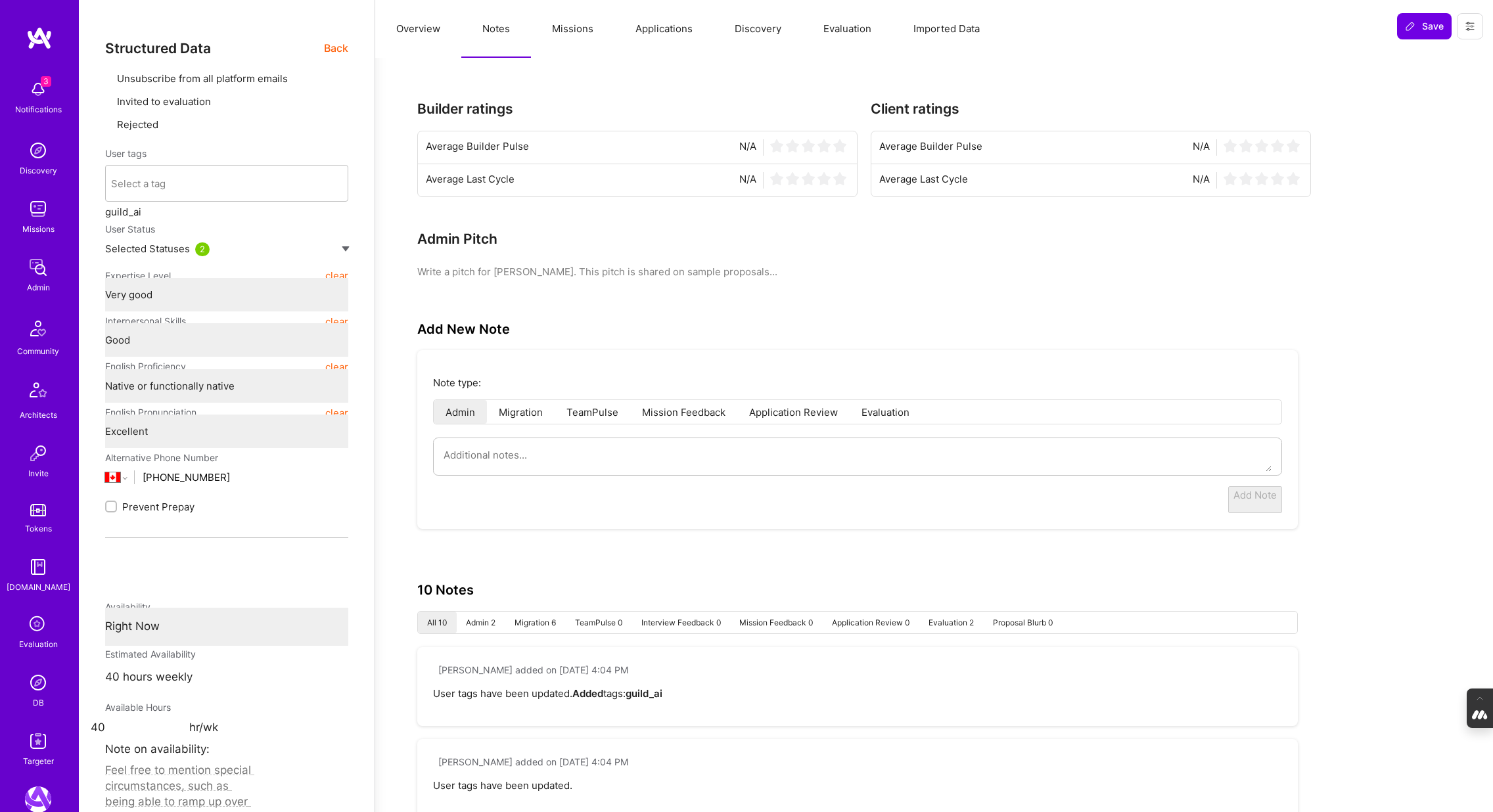
type textarea "x"
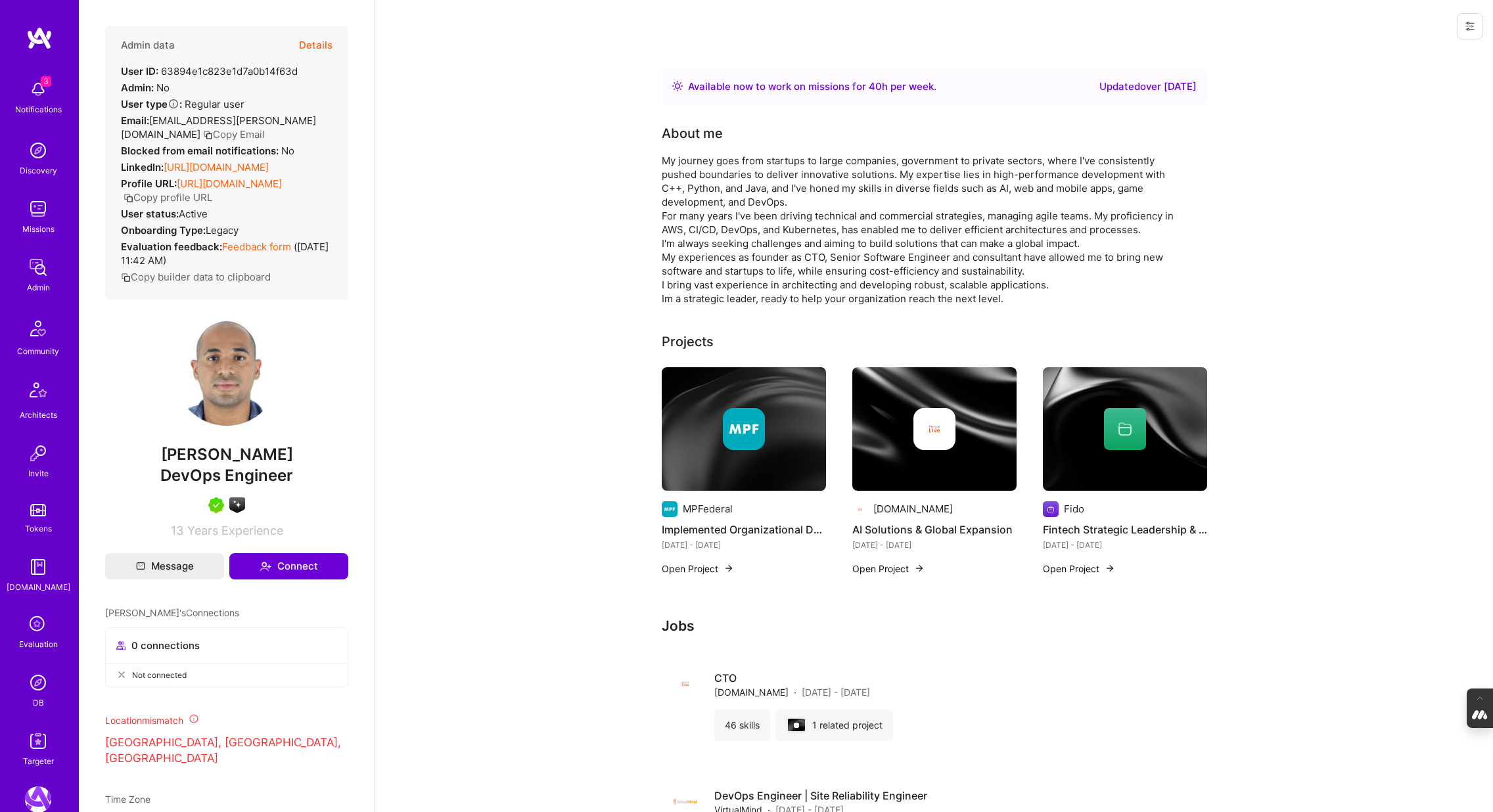
click at [218, 161] on link "https://linkedin.com/in/leonnpaiva" at bounding box center [216, 166] width 106 height 12
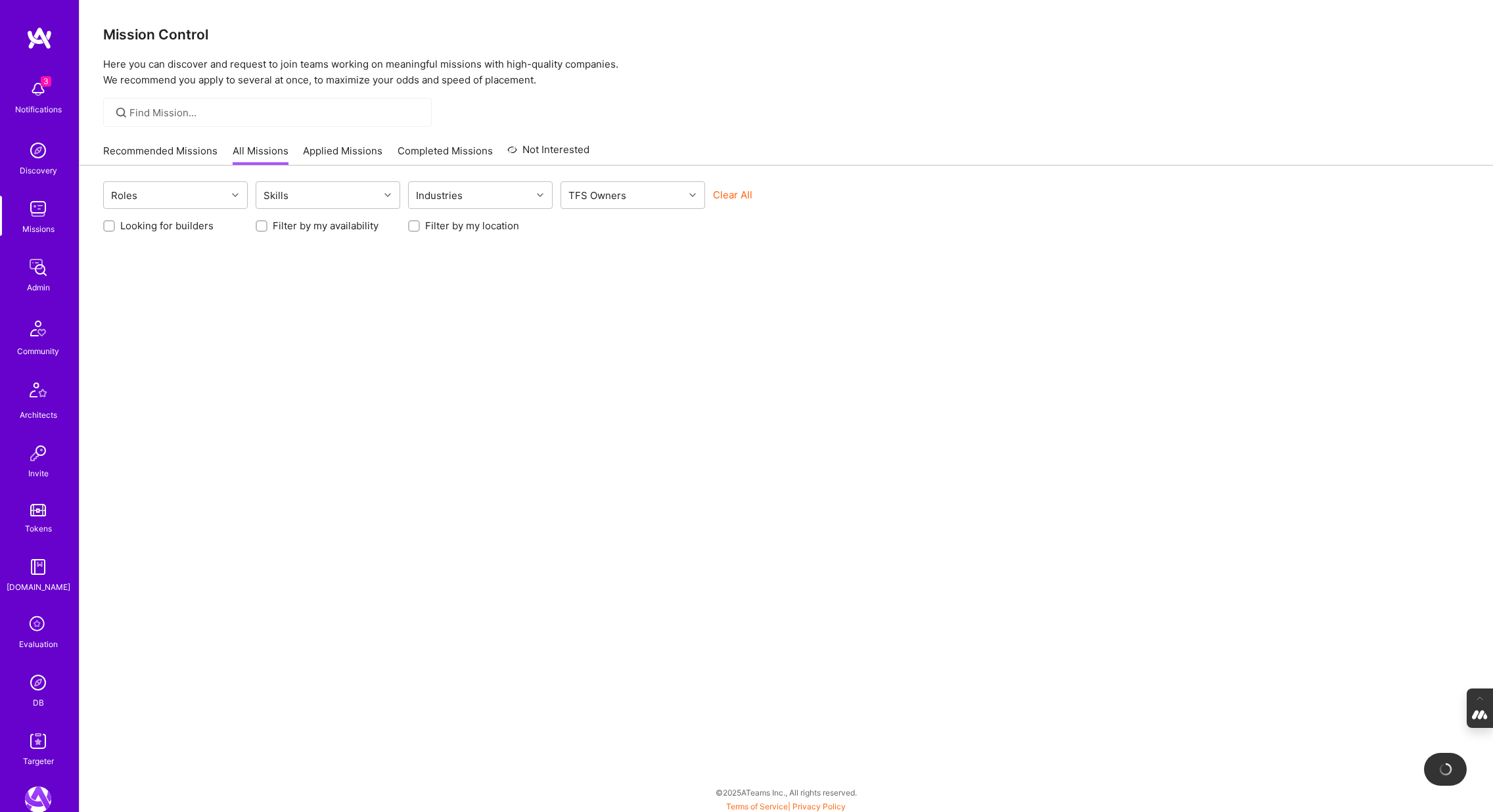
click at [36, 685] on img at bounding box center [38, 682] width 26 height 26
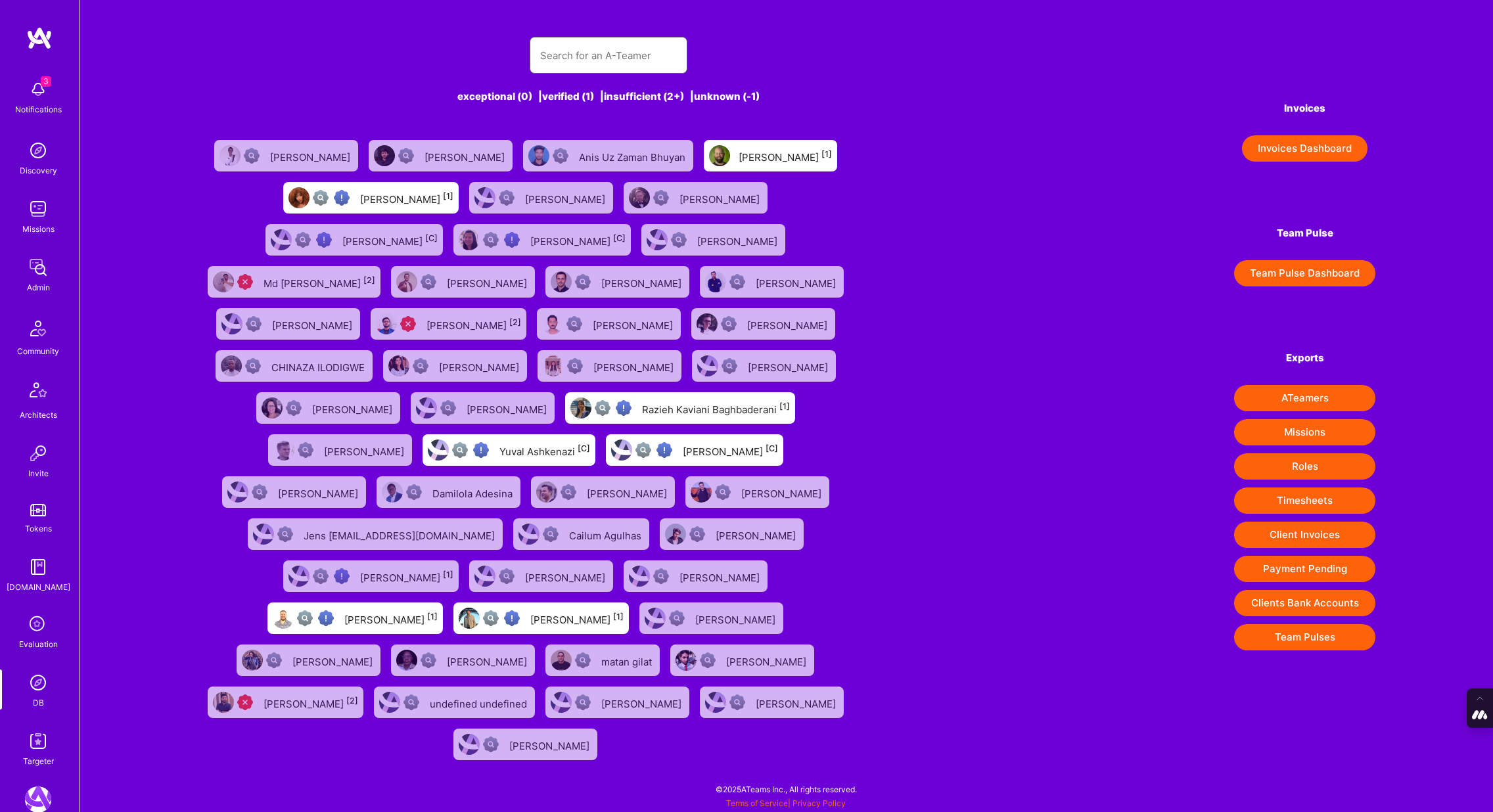
click at [562, 61] on input "text" at bounding box center [609, 56] width 136 height 34
paste input "[EMAIL_ADDRESS][DOMAIN_NAME]"
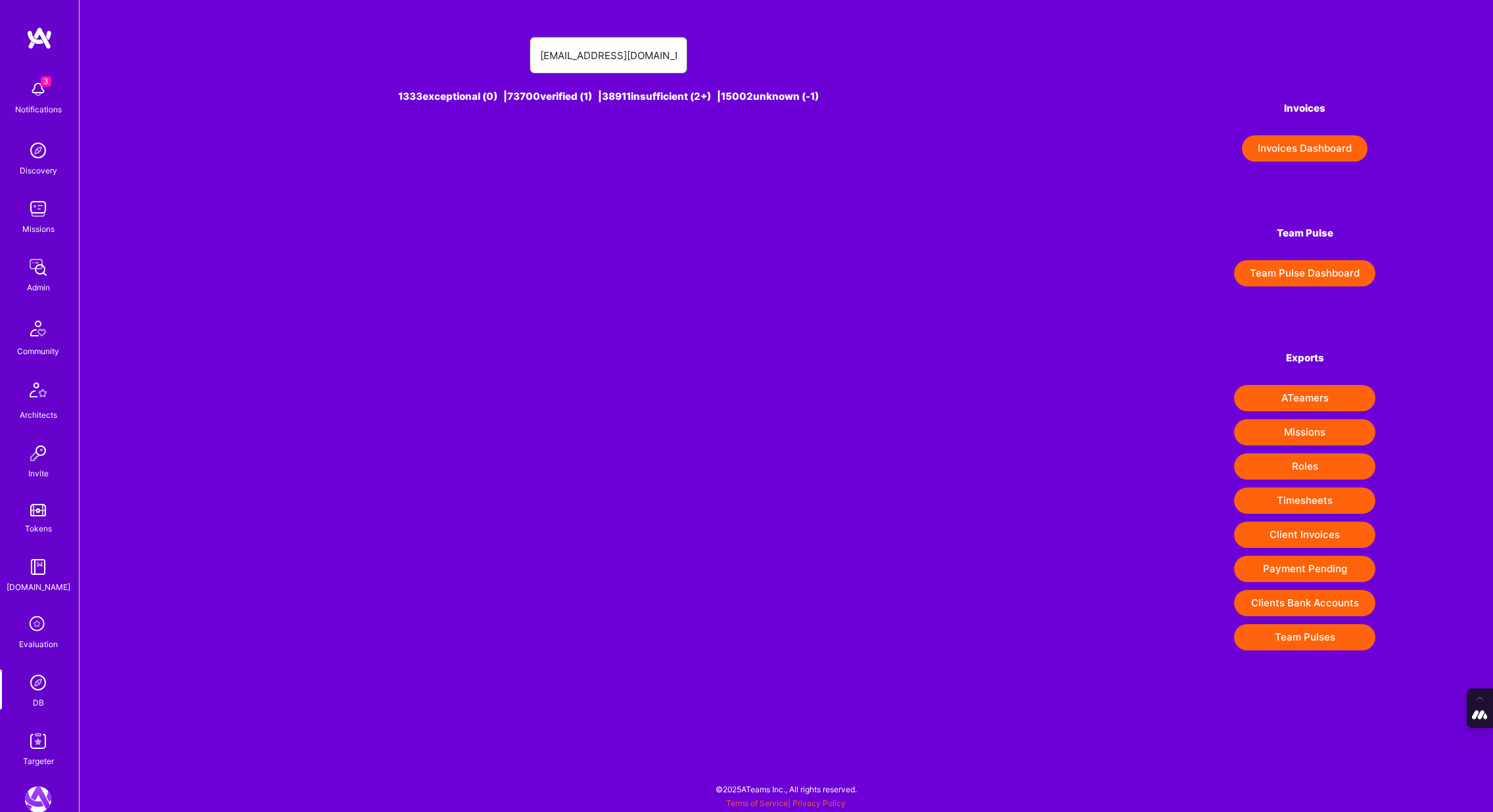
click at [560, 54] on input "[EMAIL_ADDRESS][DOMAIN_NAME]" at bounding box center [609, 56] width 136 height 34
drag, startPoint x: 601, startPoint y: 53, endPoint x: 1021, endPoint y: 77, distance: 420.7
click at [1021, 77] on div "[PERSON_NAME] [PERSON_NAME][EMAIL_ADDRESS][DOMAIN_NAME] 1333 exceptional (0) | …" at bounding box center [786, 335] width 1414 height 671
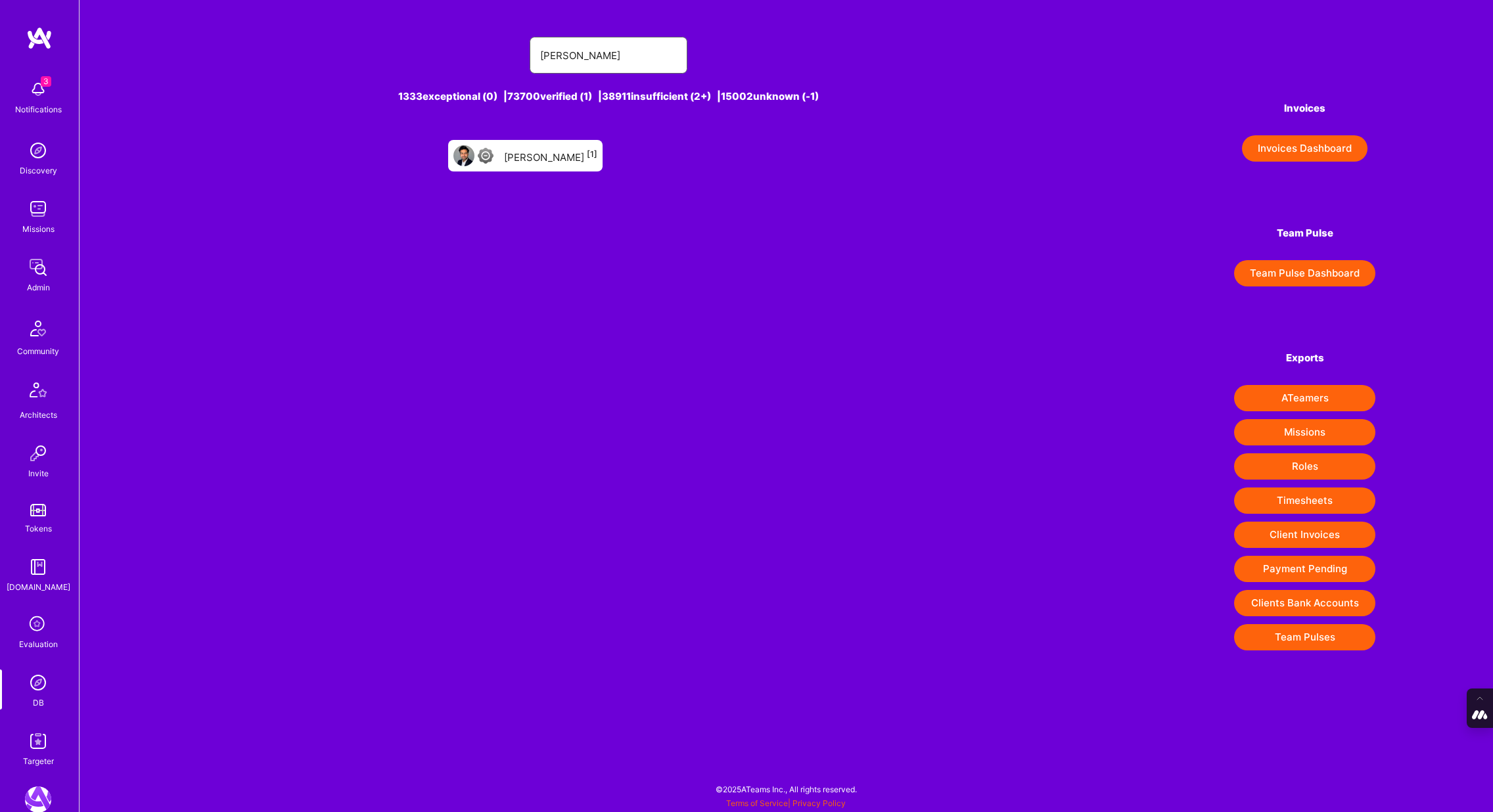
type input "[PERSON_NAME]"
